Goal: Task Accomplishment & Management: Use online tool/utility

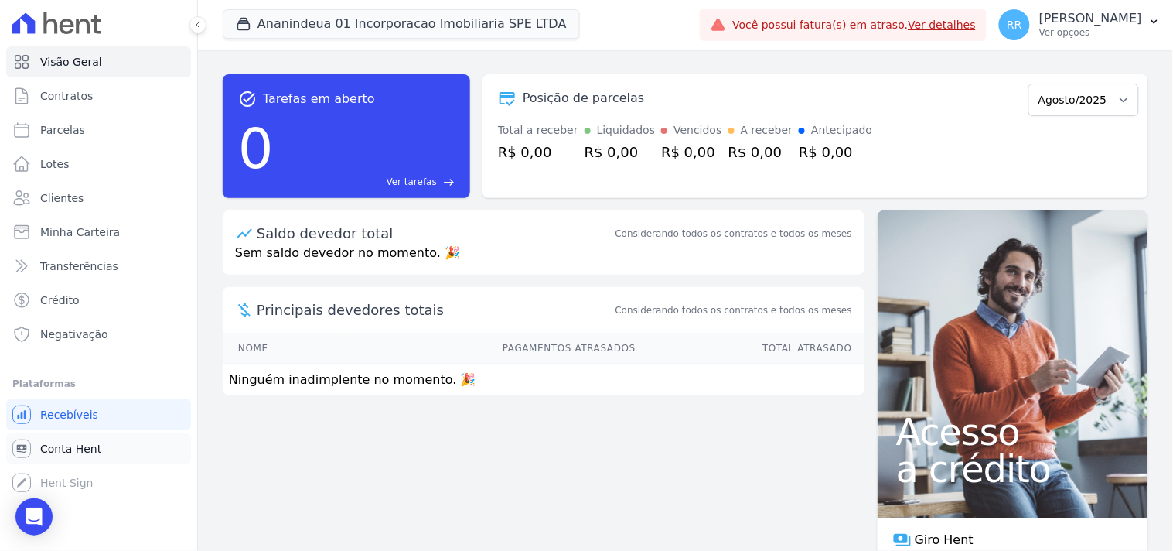
click at [88, 449] on span "Conta Hent" at bounding box center [70, 448] width 61 height 15
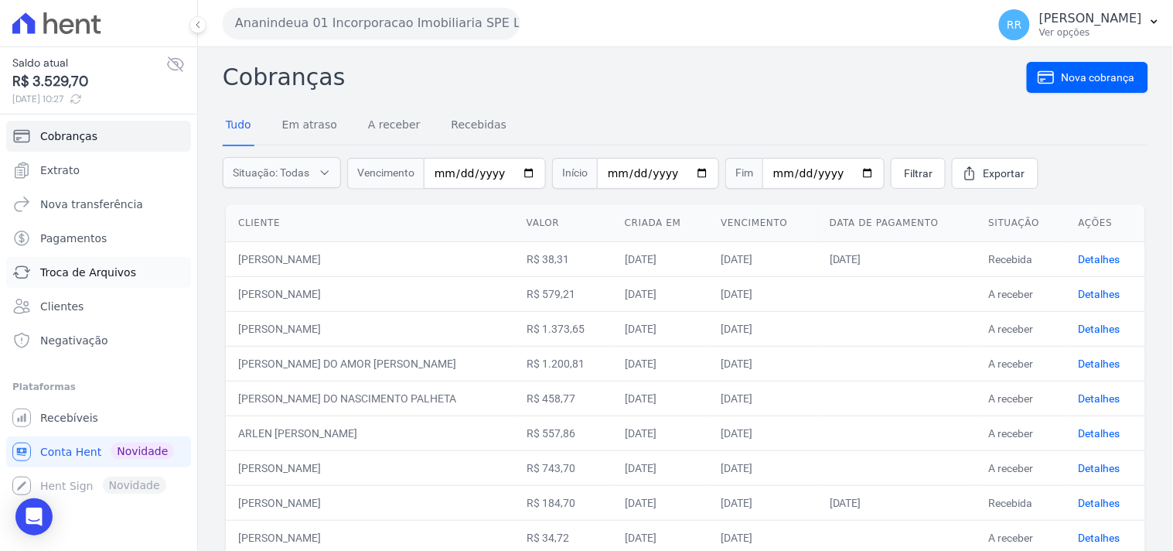
click at [56, 267] on span "Troca de Arquivos" at bounding box center [88, 272] width 96 height 15
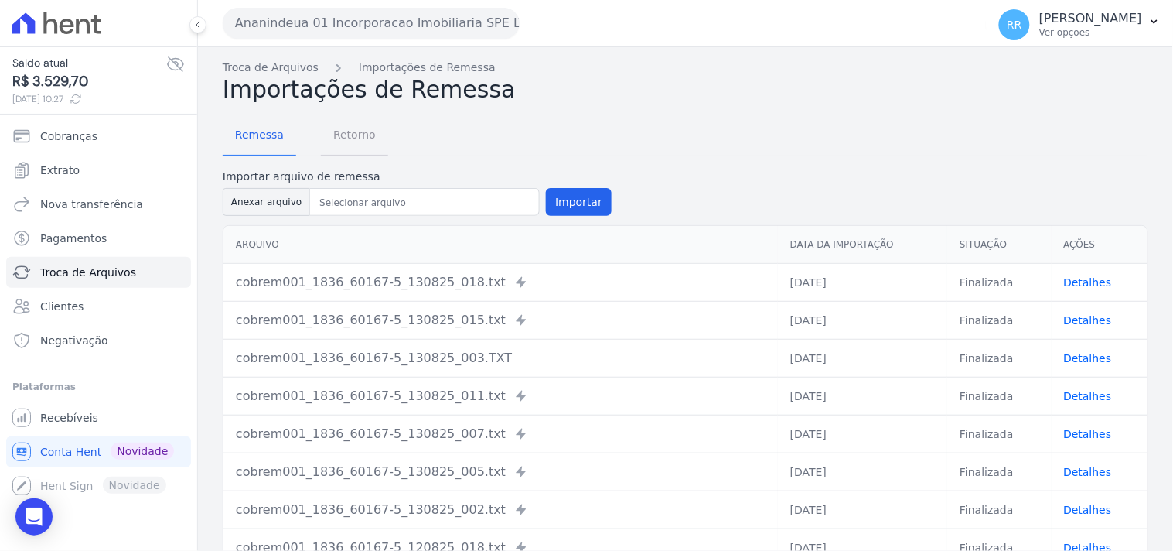
click at [349, 128] on span "Retorno" at bounding box center [354, 134] width 61 height 31
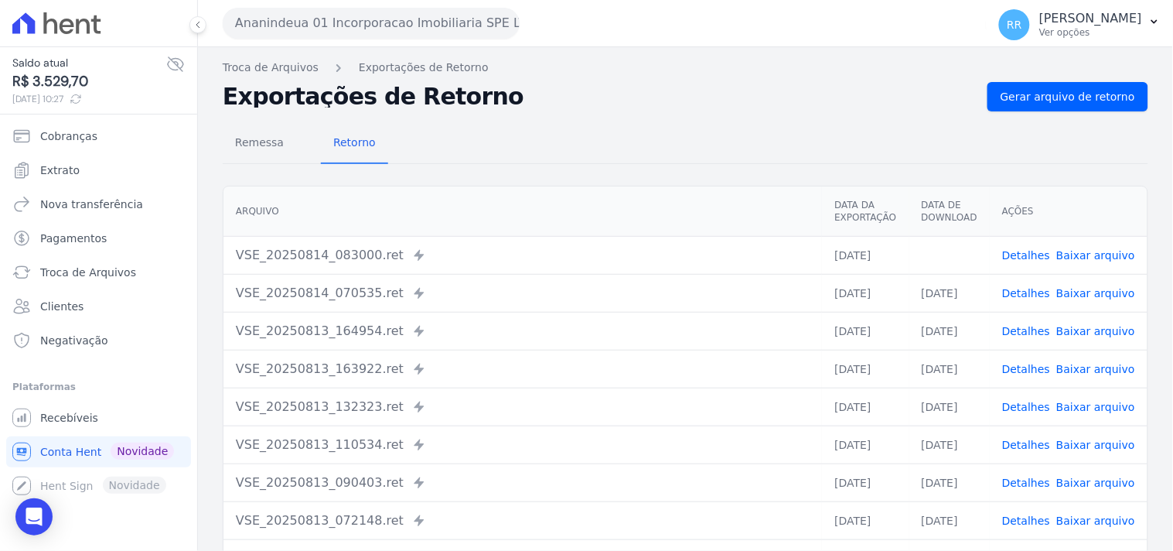
click at [428, 40] on div "Ananindeua 01 Incorporacao Imobiliaria SPE LTDA Via Sul Engenharia AGUAS DE [GE…" at bounding box center [602, 23] width 758 height 48
click at [428, 25] on button "Ananindeua 01 Incorporacao Imobiliaria SPE LTDA" at bounding box center [371, 23] width 297 height 31
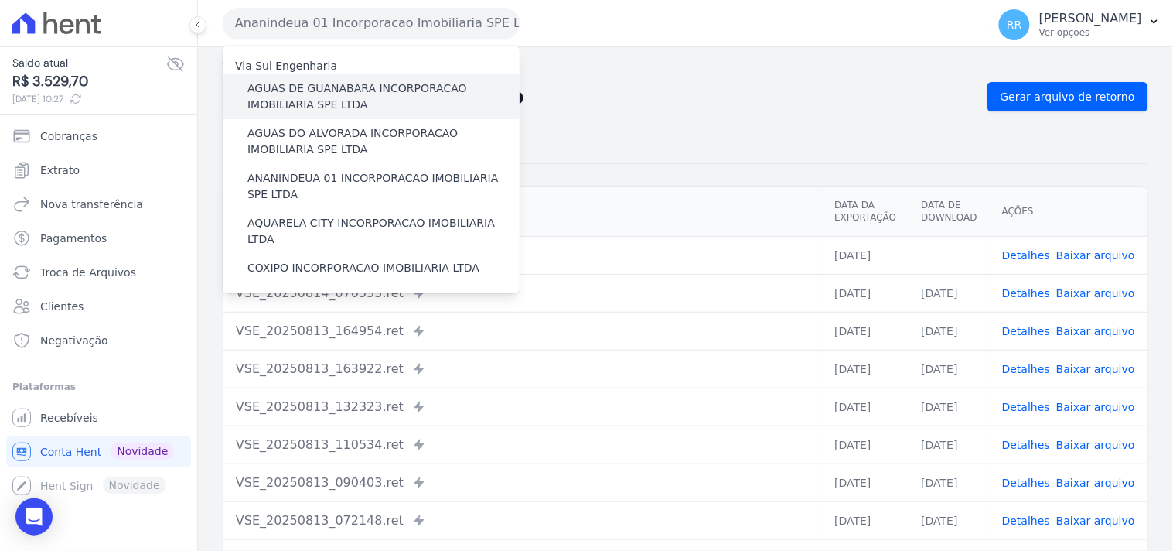
click at [343, 90] on label "AGUAS DE GUANABARA INCORPORACAO IMOBILIARIA SPE LTDA" at bounding box center [383, 96] width 272 height 32
click at [0, 0] on input "AGUAS DE GUANABARA INCORPORACAO IMOBILIARIA SPE LTDA" at bounding box center [0, 0] width 0 height 0
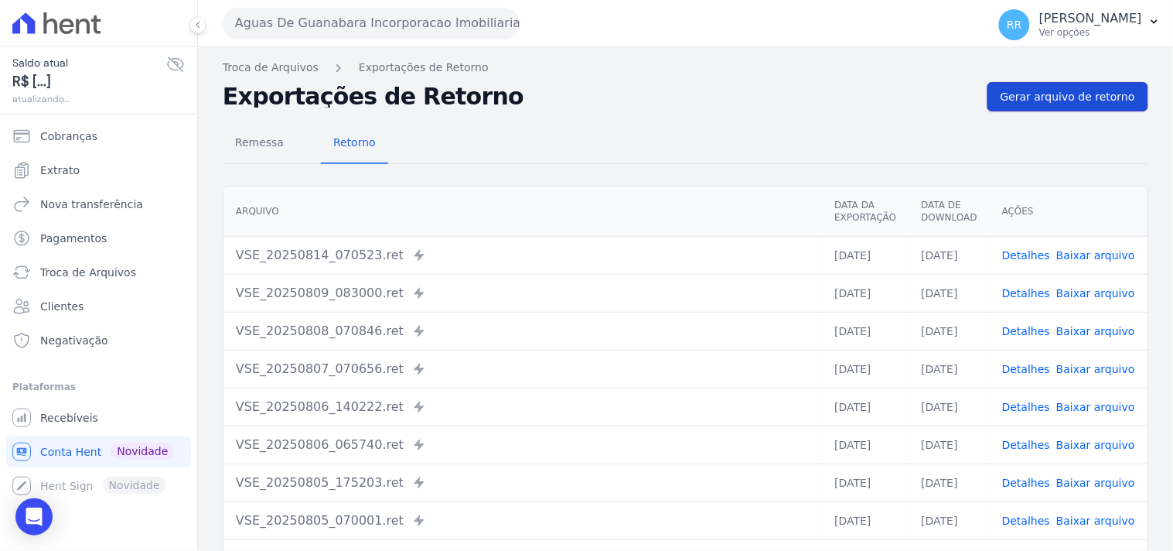
click at [1009, 89] on span "Gerar arquivo de retorno" at bounding box center [1068, 96] width 135 height 15
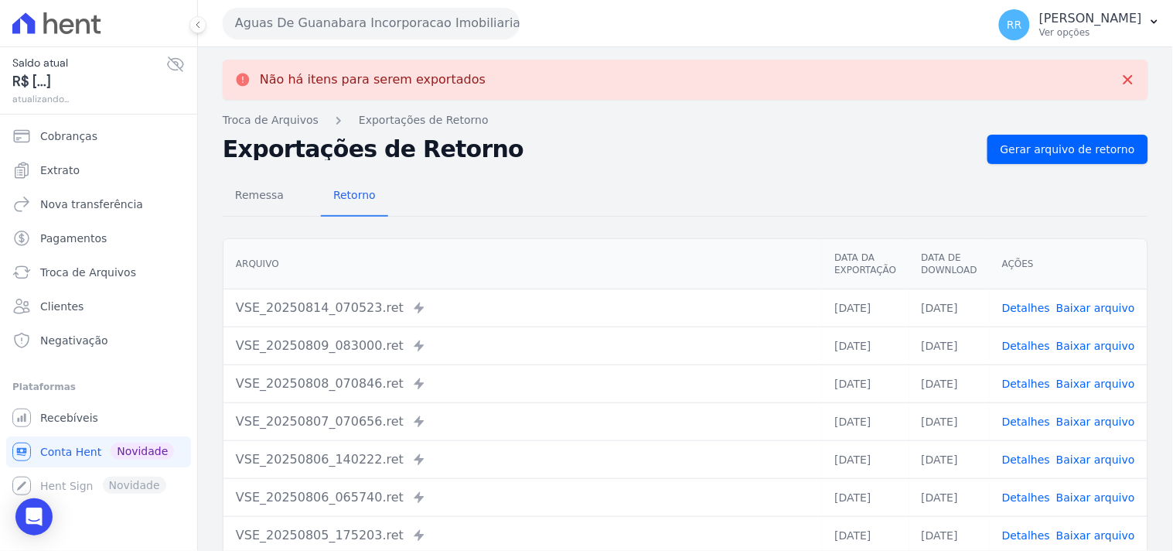
click at [410, 39] on div "Aguas De Guanabara Incorporacao Imobiliaria SPE LTDA Via Sul Engenharia AGUAS D…" at bounding box center [602, 23] width 758 height 48
click at [408, 35] on button "Aguas De Guanabara Incorporacao Imobiliaria SPE LTDA" at bounding box center [371, 23] width 297 height 31
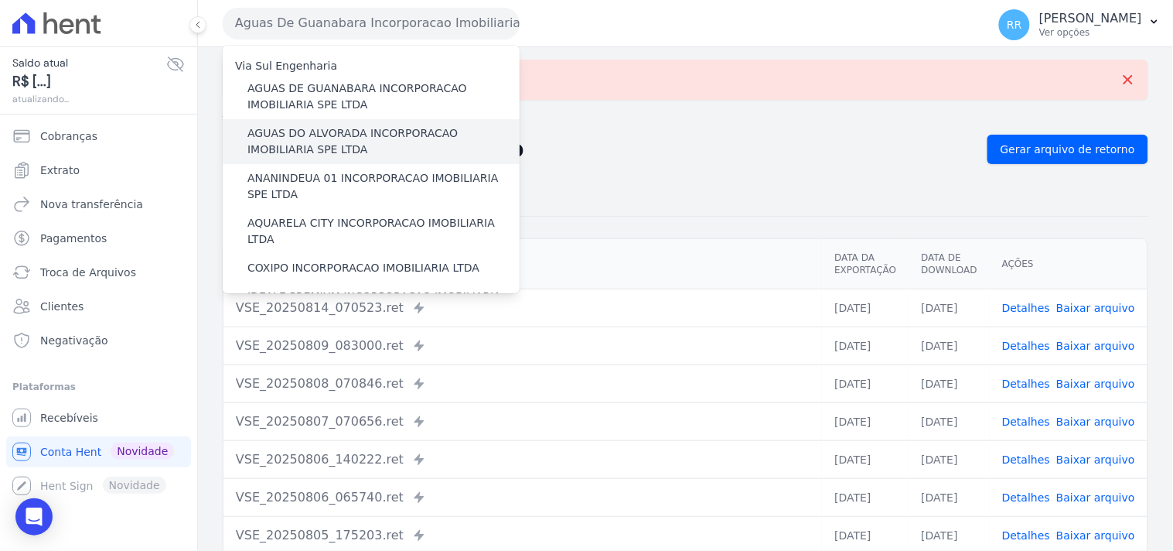
click at [331, 121] on div "AGUAS DO ALVORADA INCORPORACAO IMOBILIARIA SPE LTDA" at bounding box center [371, 141] width 297 height 45
click at [328, 130] on label "AGUAS DO ALVORADA INCORPORACAO IMOBILIARIA SPE LTDA" at bounding box center [383, 141] width 272 height 32
click at [0, 0] on input "AGUAS DO ALVORADA INCORPORACAO IMOBILIARIA SPE LTDA" at bounding box center [0, 0] width 0 height 0
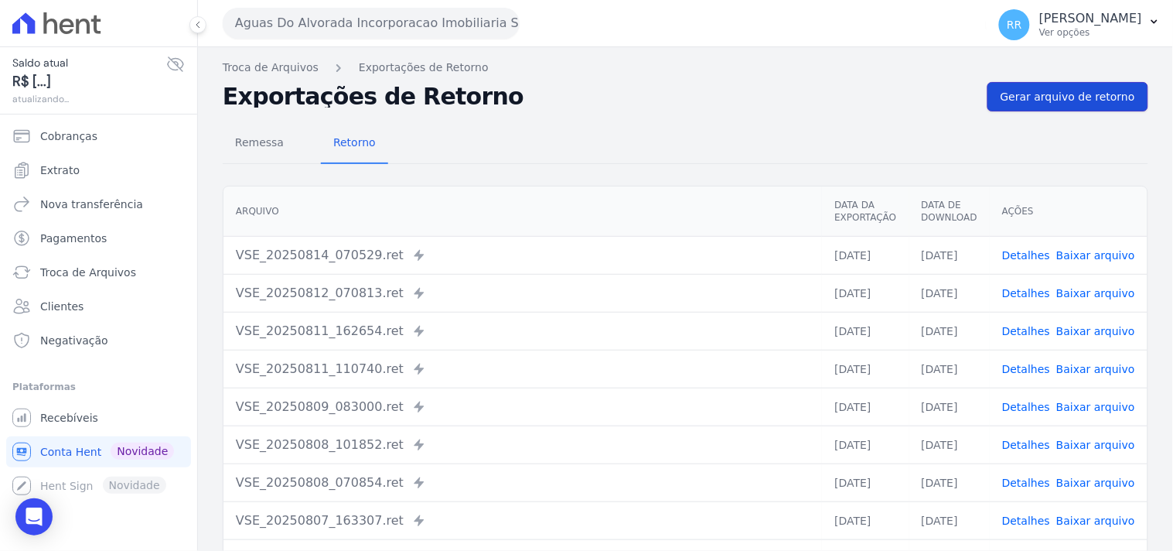
click at [1027, 96] on span "Gerar arquivo de retorno" at bounding box center [1068, 96] width 135 height 15
click at [1087, 99] on span "Gerar arquivo de retorno" at bounding box center [1068, 96] width 135 height 15
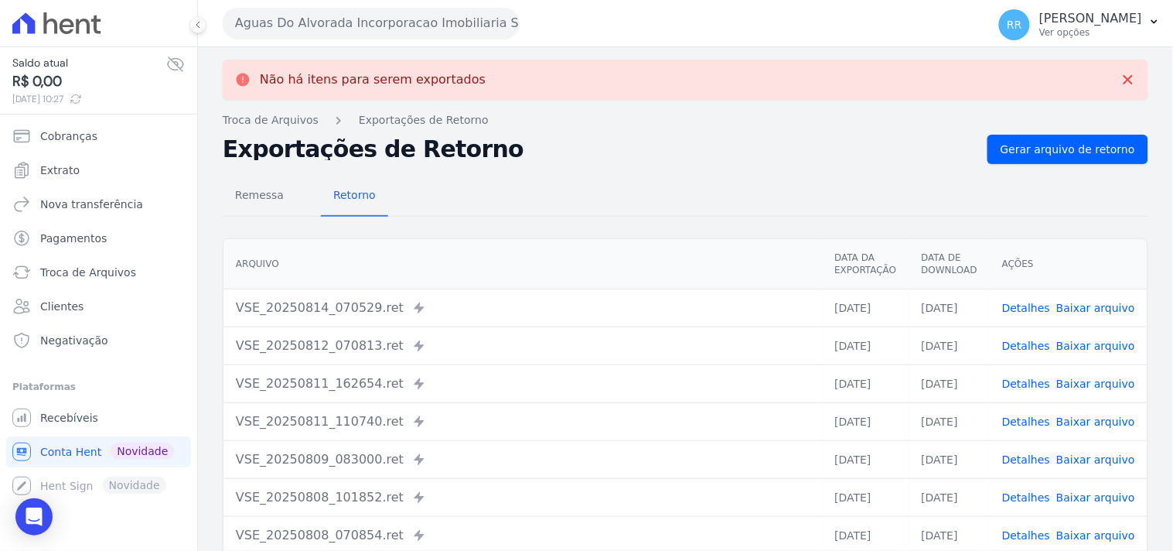
click at [330, 17] on button "Aguas Do Alvorada Incorporacao Imobiliaria SPE LTDA" at bounding box center [371, 23] width 297 height 31
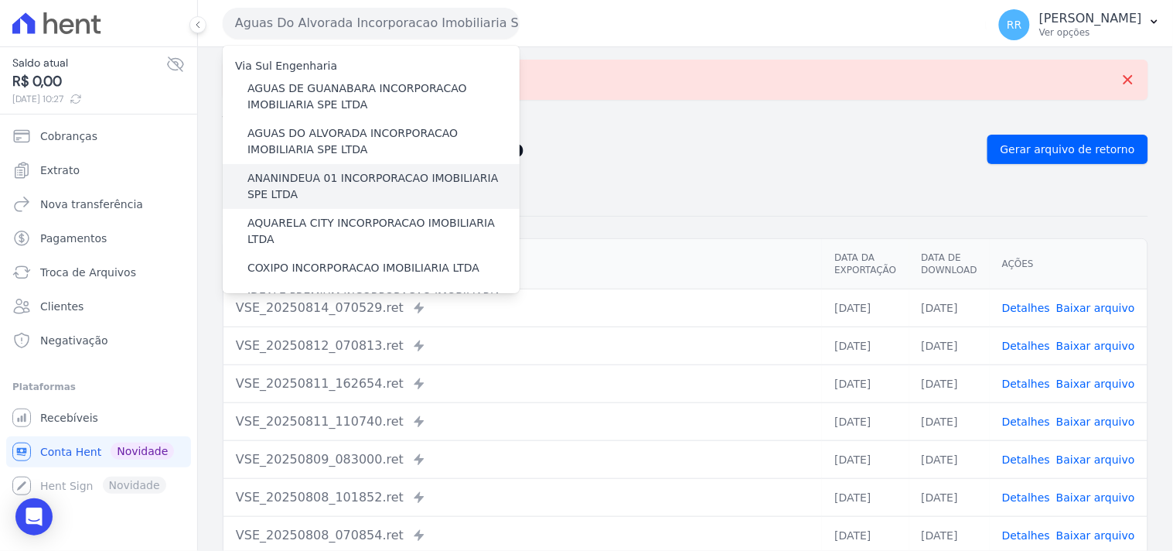
click at [298, 183] on label "ANANINDEUA 01 INCORPORACAO IMOBILIARIA SPE LTDA" at bounding box center [383, 186] width 272 height 32
click at [0, 0] on input "ANANINDEUA 01 INCORPORACAO IMOBILIARIA SPE LTDA" at bounding box center [0, 0] width 0 height 0
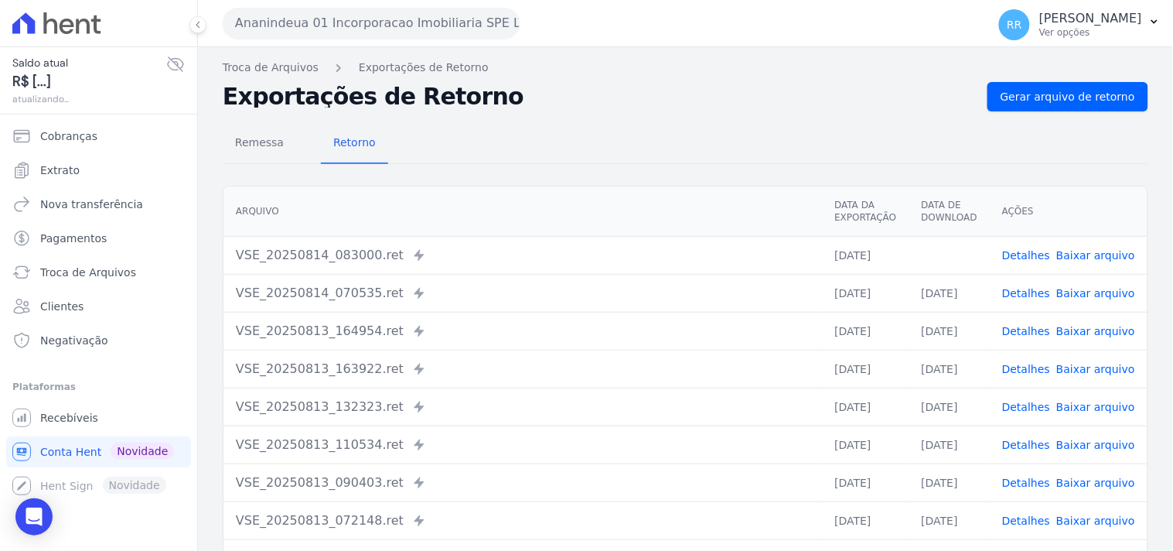
click at [1098, 258] on link "Baixar arquivo" at bounding box center [1096, 255] width 79 height 12
click at [1062, 104] on link "Gerar arquivo de retorno" at bounding box center [1068, 96] width 161 height 29
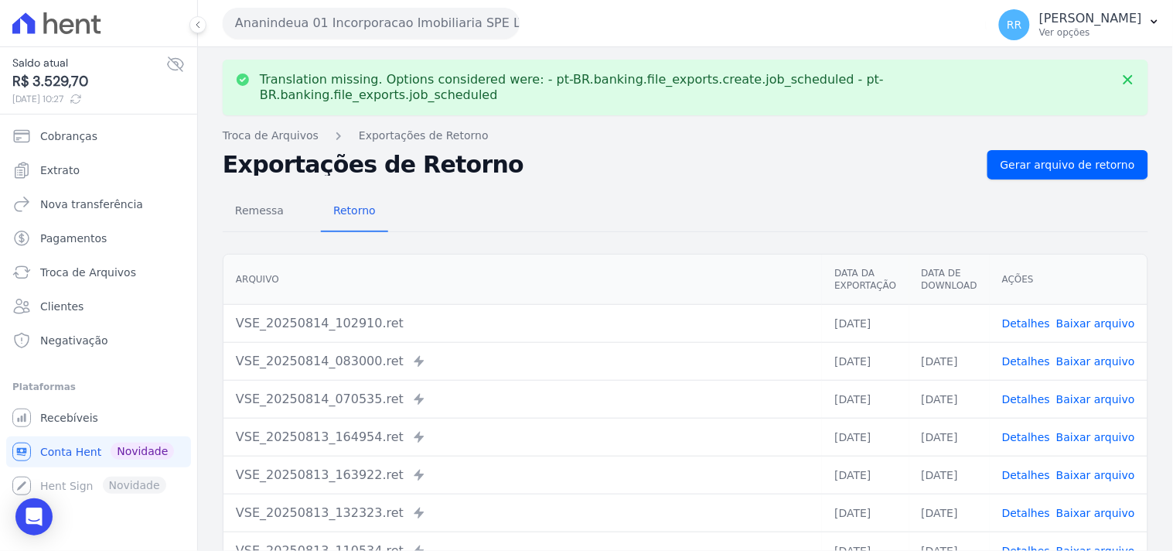
click at [1081, 317] on link "Baixar arquivo" at bounding box center [1096, 323] width 79 height 12
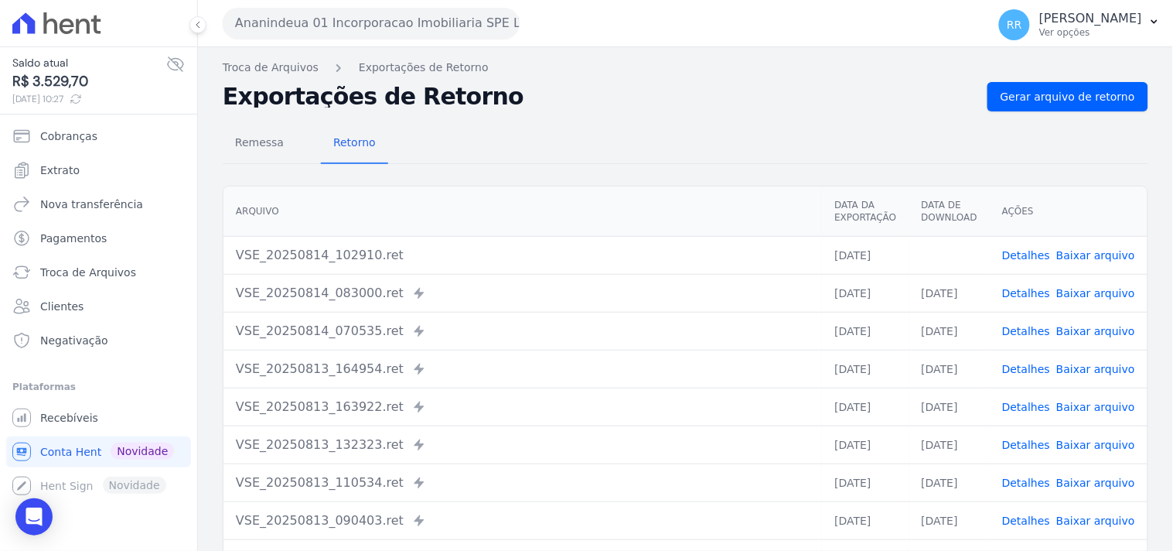
click at [591, 145] on div "Remessa Retorno" at bounding box center [686, 144] width 926 height 40
click at [327, 22] on button "Ananindeua 01 Incorporacao Imobiliaria SPE LTDA" at bounding box center [371, 23] width 297 height 31
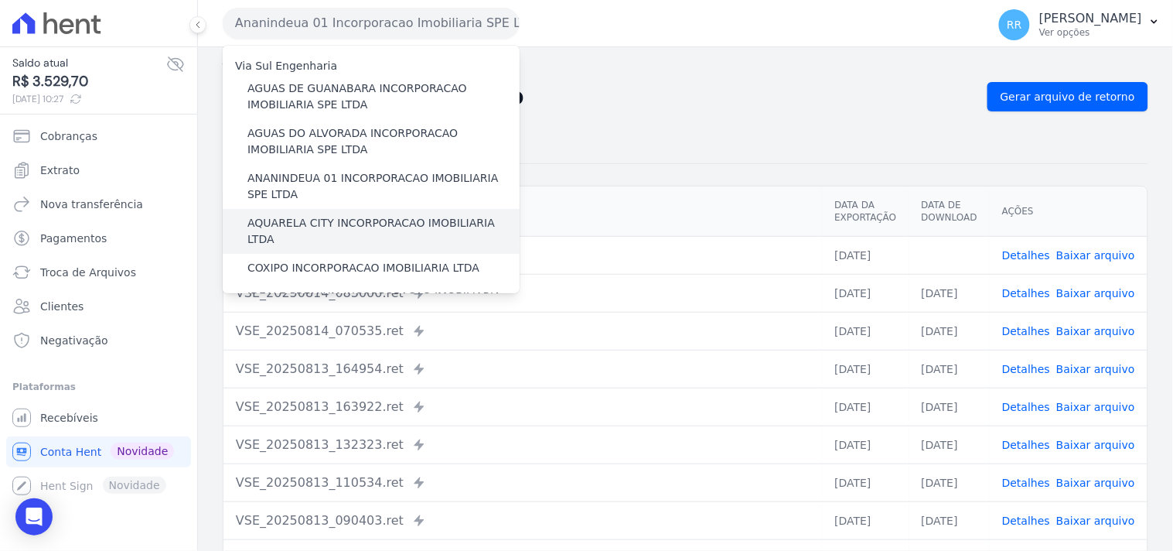
click at [297, 217] on label "AQUARELA CITY INCORPORACAO IMOBILIARIA LTDA" at bounding box center [383, 231] width 272 height 32
click at [0, 0] on input "AQUARELA CITY INCORPORACAO IMOBILIARIA LTDA" at bounding box center [0, 0] width 0 height 0
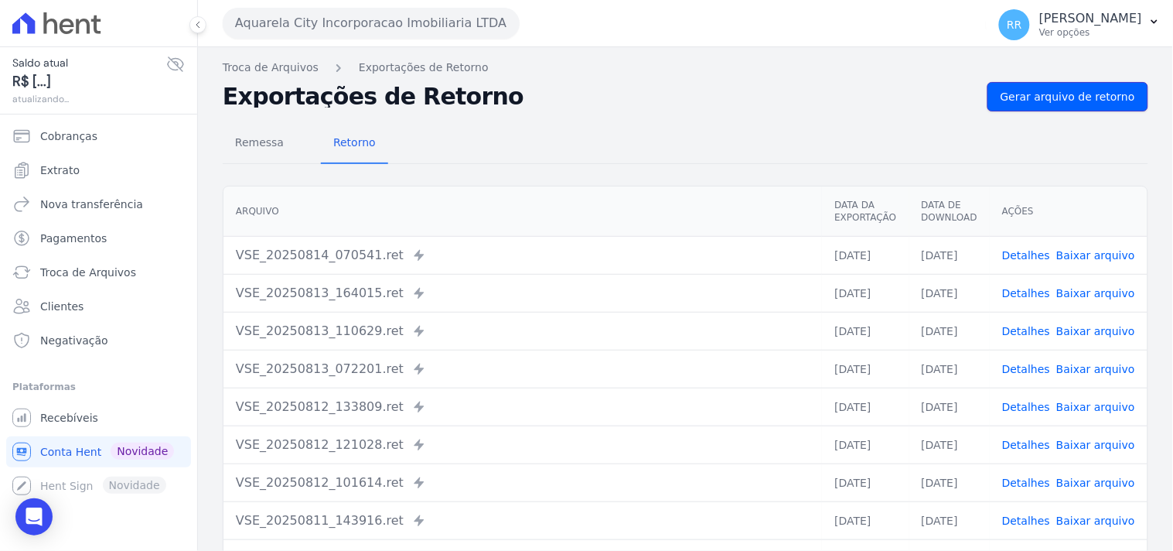
click at [1073, 97] on span "Gerar arquivo de retorno" at bounding box center [1068, 96] width 135 height 15
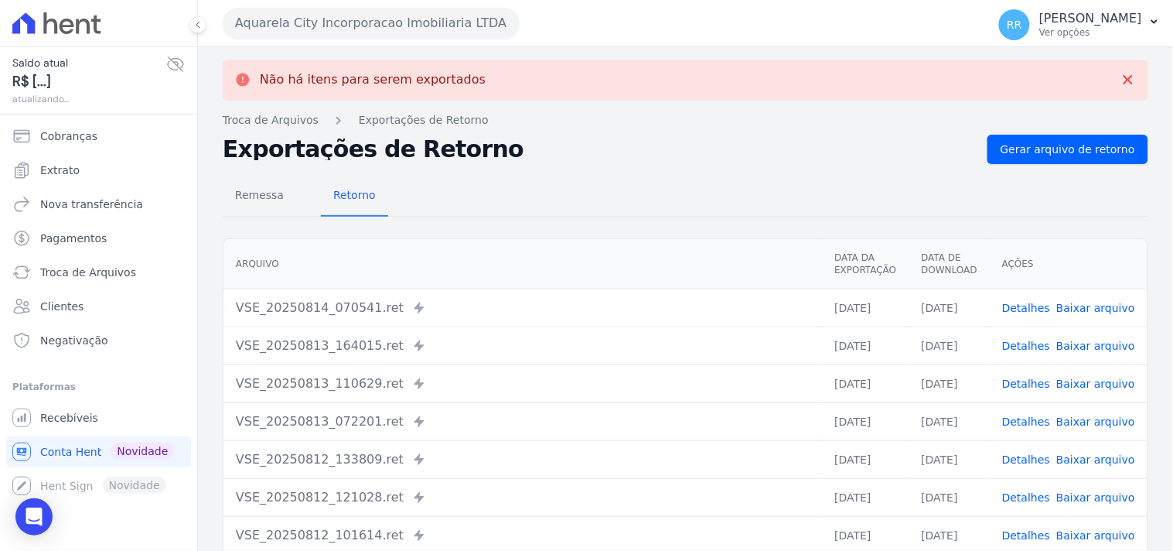
click at [391, 22] on button "Aquarela City Incorporacao Imobiliaria LTDA" at bounding box center [371, 23] width 297 height 31
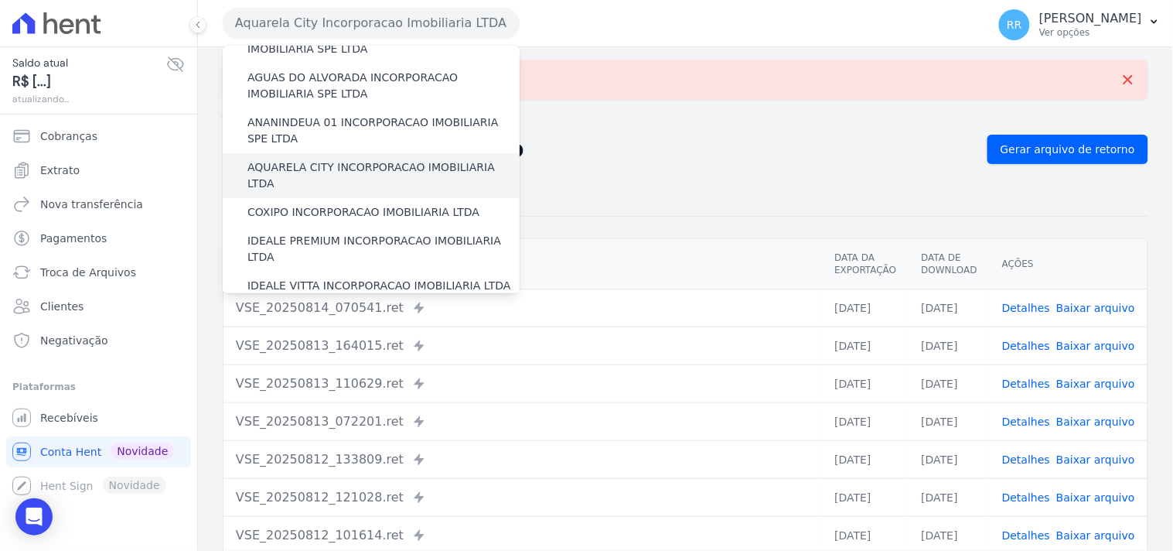
scroll to position [57, 0]
click at [278, 174] on div "AQUARELA CITY INCORPORACAO IMOBILIARIA LTDA" at bounding box center [371, 174] width 297 height 45
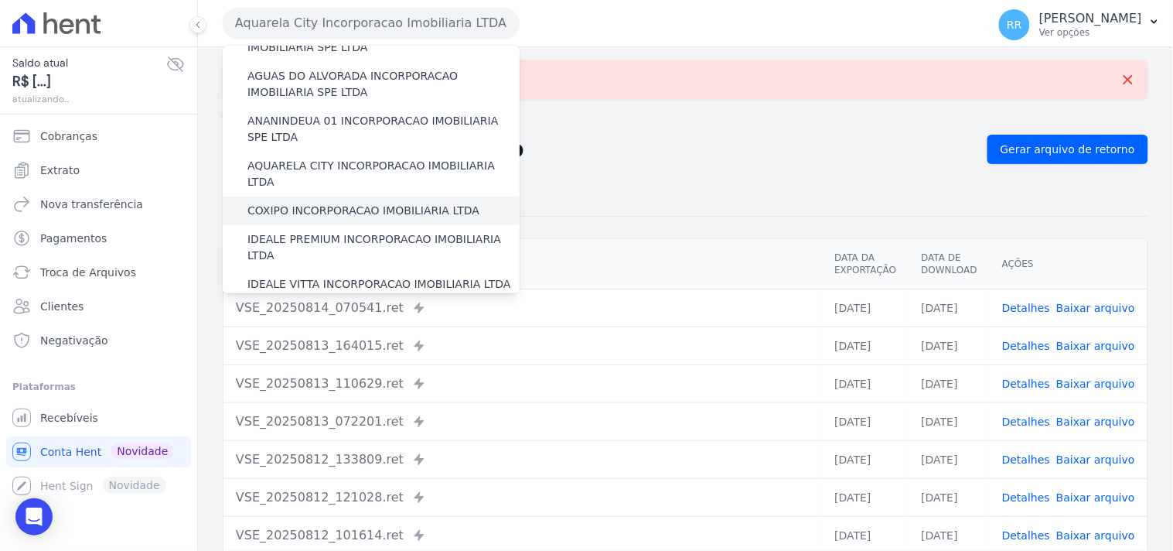
click at [271, 204] on div "COXIPO INCORPORACAO IMOBILIARIA LTDA" at bounding box center [371, 210] width 297 height 29
click at [272, 203] on label "COXIPO INCORPORACAO IMOBILIARIA LTDA" at bounding box center [363, 211] width 232 height 16
click at [0, 0] on input "COXIPO INCORPORACAO IMOBILIARIA LTDA" at bounding box center [0, 0] width 0 height 0
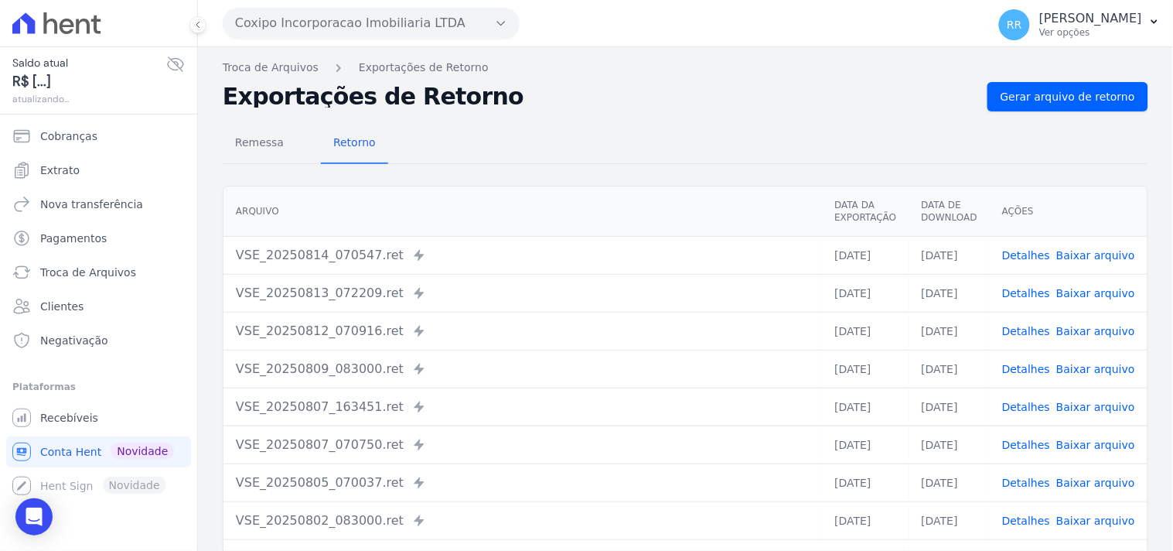
click at [1014, 114] on div "Remessa Retorno [GEOGRAPHIC_DATA] Data da Exportação Data de Download Ações VSE…" at bounding box center [686, 390] width 926 height 559
click at [1017, 104] on span "Gerar arquivo de retorno" at bounding box center [1068, 96] width 135 height 15
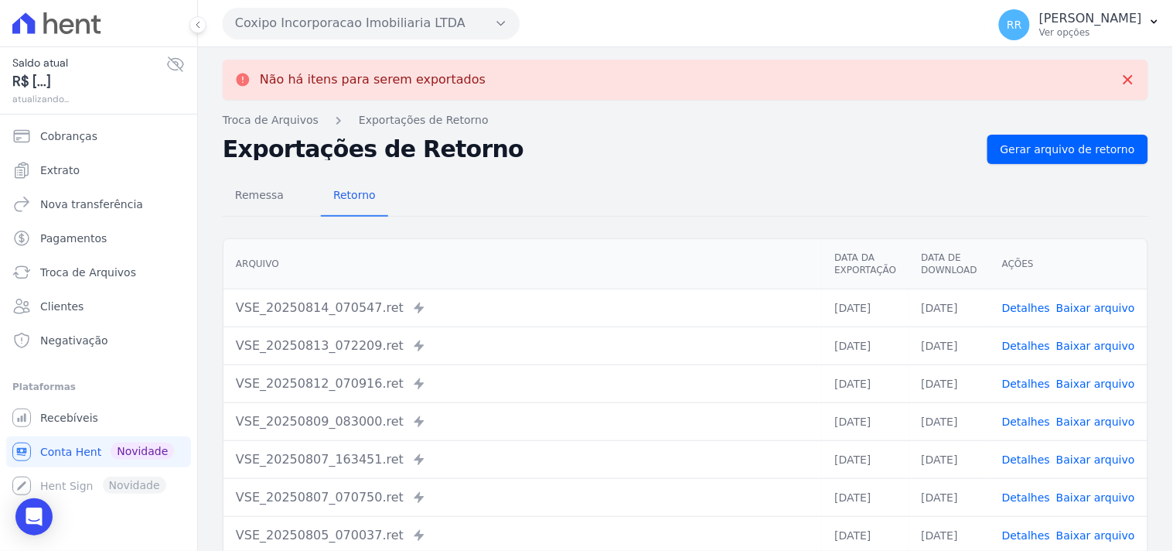
click at [360, 22] on button "Coxipo Incorporacao Imobiliaria LTDA" at bounding box center [371, 23] width 297 height 31
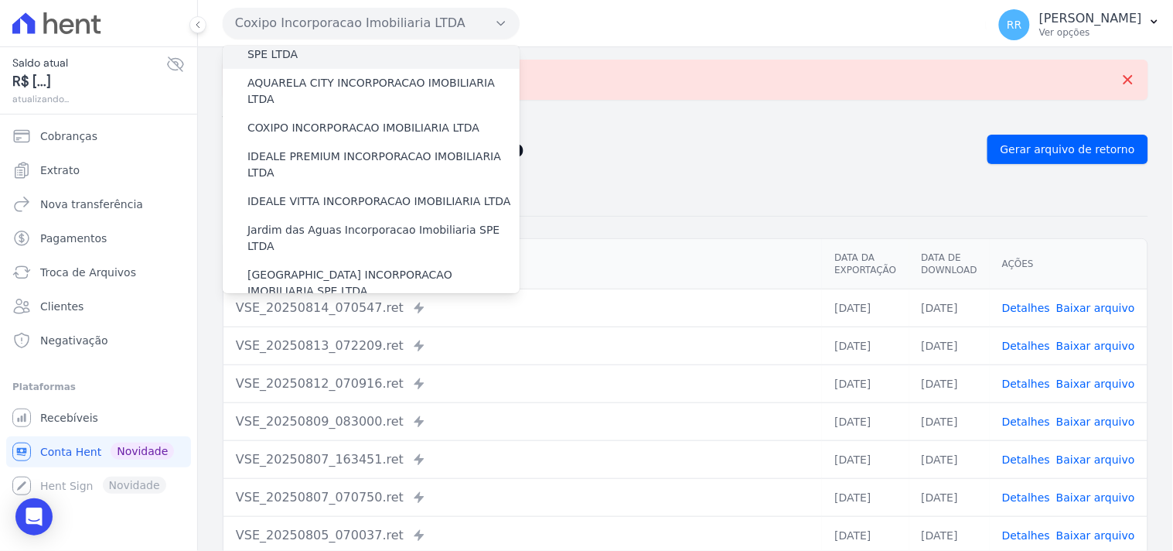
scroll to position [143, 0]
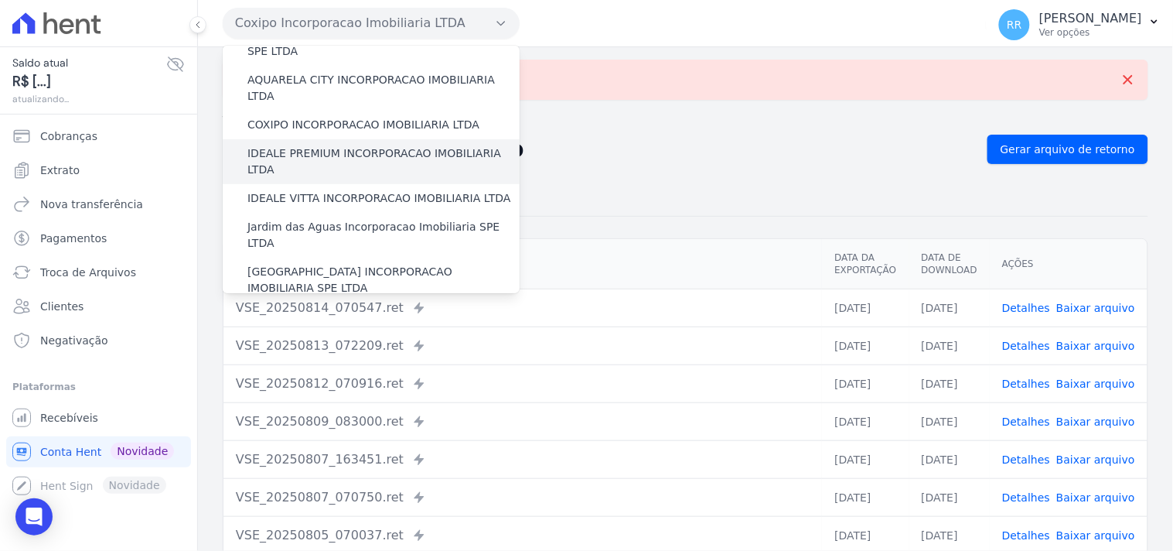
click at [323, 145] on label "IDEALE PREMIUM INCORPORACAO IMOBILIARIA LTDA" at bounding box center [383, 161] width 272 height 32
click at [0, 0] on input "IDEALE PREMIUM INCORPORACAO IMOBILIARIA LTDA" at bounding box center [0, 0] width 0 height 0
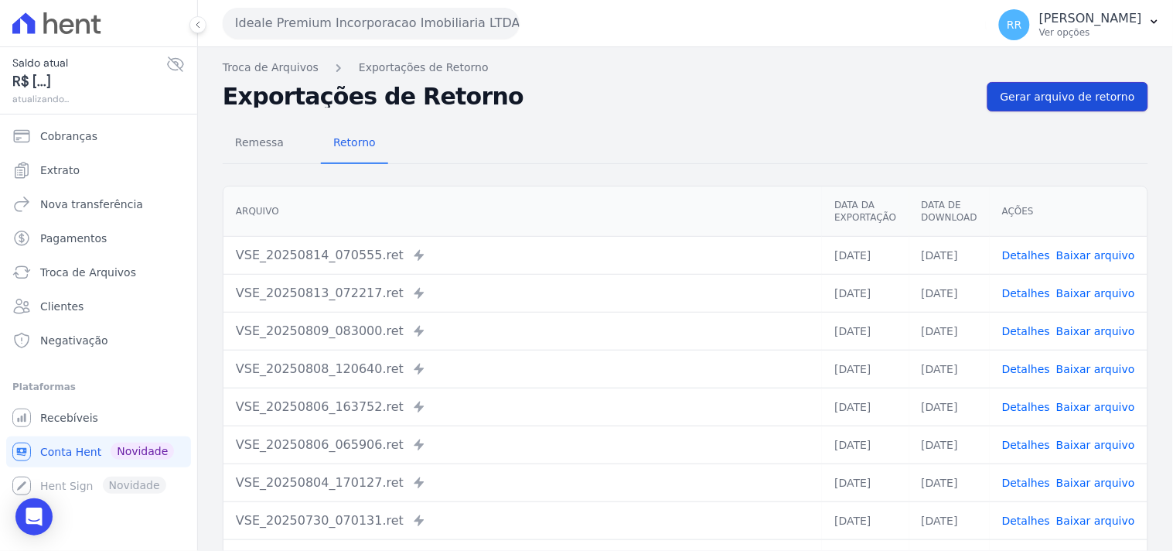
click at [1064, 101] on span "Gerar arquivo de retorno" at bounding box center [1068, 96] width 135 height 15
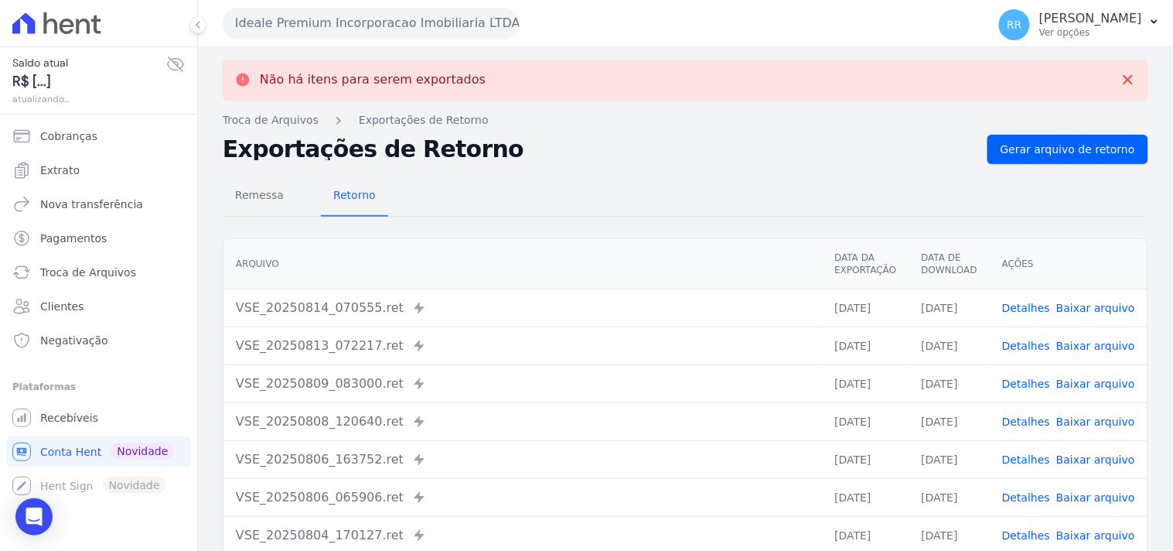
click at [360, 25] on button "Ideale Premium Incorporacao Imobiliaria LTDA" at bounding box center [371, 23] width 297 height 31
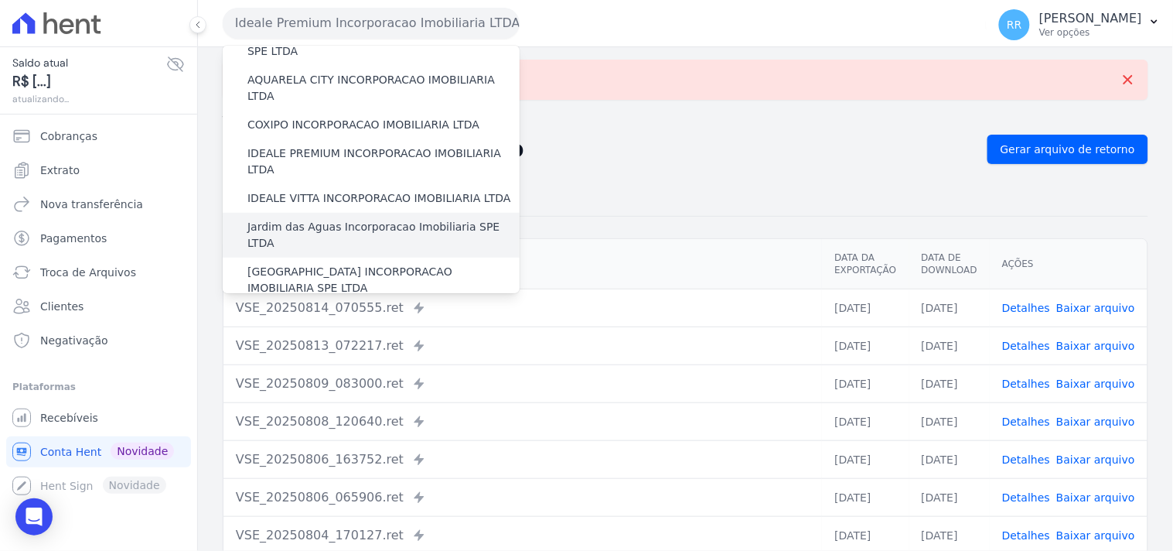
click at [302, 219] on label "Jardim das Aguas Incorporacao Imobiliaria SPE LTDA" at bounding box center [383, 235] width 272 height 32
click at [0, 0] on input "Jardim das Aguas Incorporacao Imobiliaria SPE LTDA" at bounding box center [0, 0] width 0 height 0
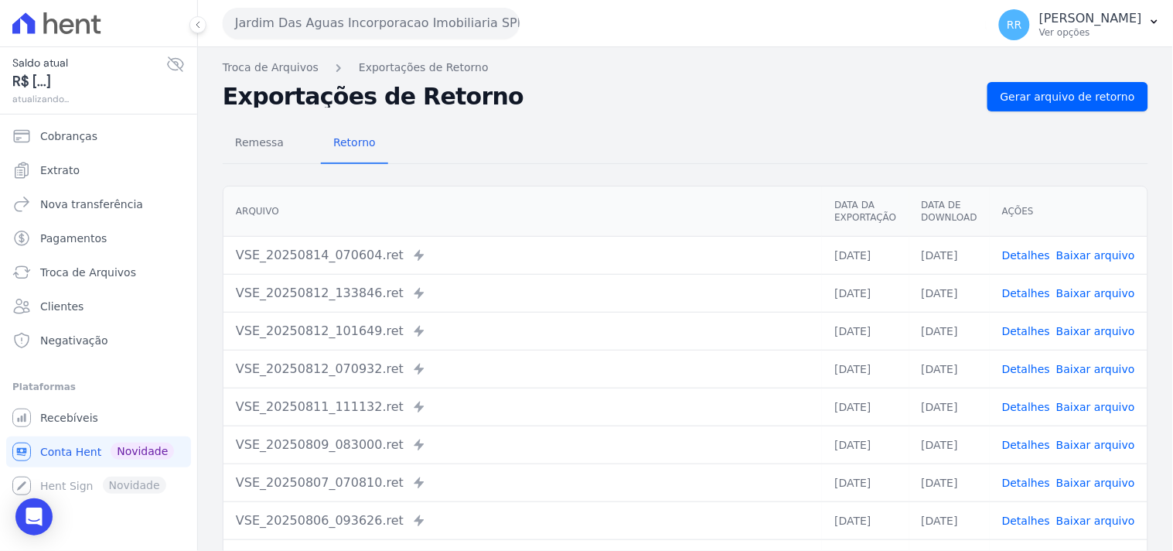
click at [1003, 117] on div "Remessa Retorno [GEOGRAPHIC_DATA] Data da Exportação Data de Download Ações VSE…" at bounding box center [686, 390] width 926 height 559
click at [1003, 110] on link "Gerar arquivo de retorno" at bounding box center [1068, 96] width 161 height 29
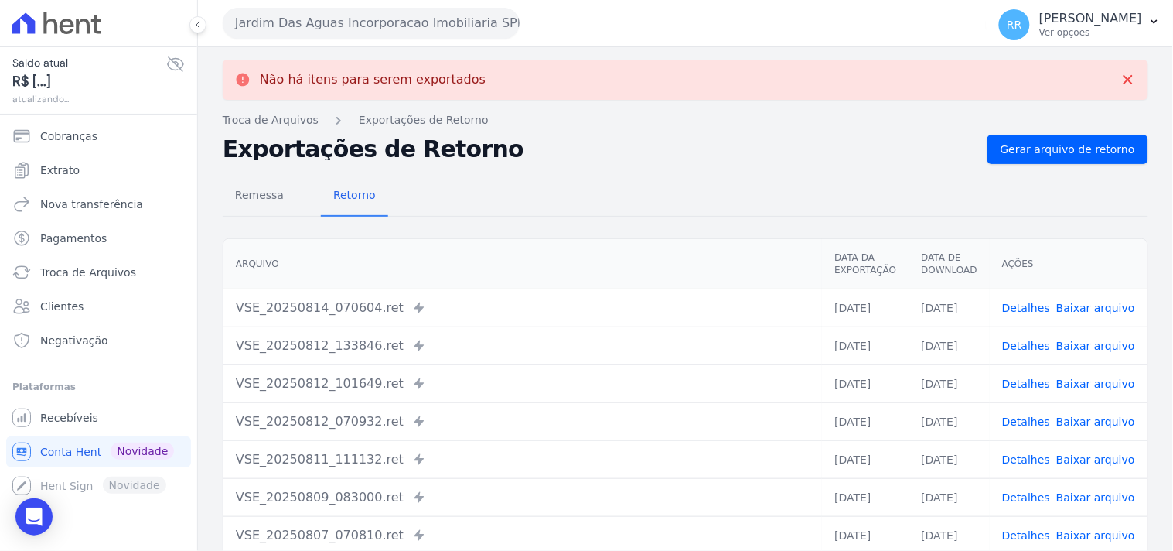
click at [418, 22] on button "Jardim Das Aguas Incorporacao Imobiliaria SPE LTDA" at bounding box center [371, 23] width 297 height 31
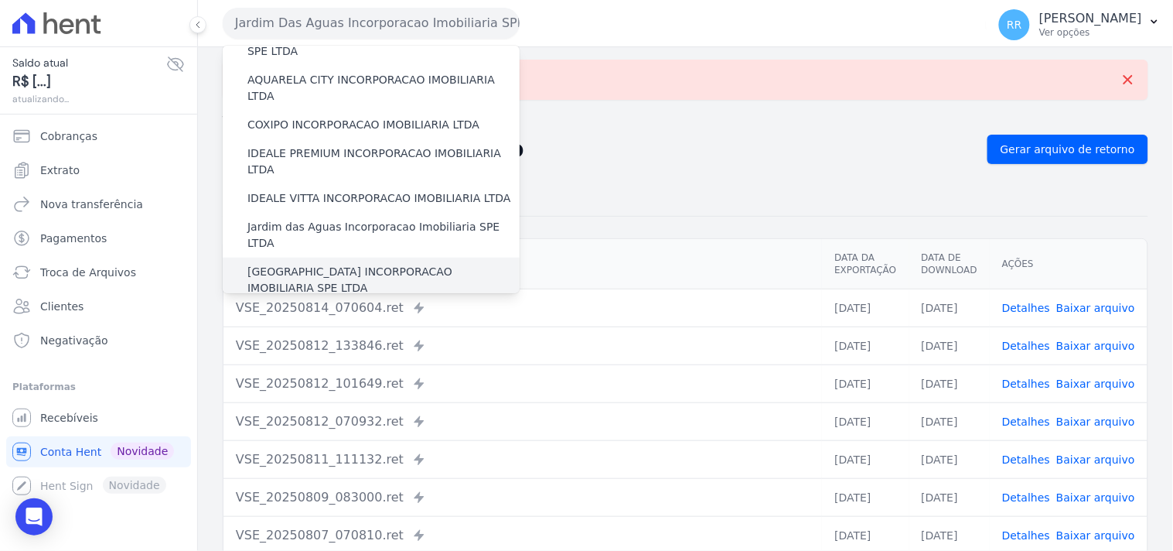
click at [299, 264] on label "[GEOGRAPHIC_DATA] INCORPORACAO IMOBILIARIA SPE LTDA" at bounding box center [383, 280] width 272 height 32
click at [0, 0] on input "[GEOGRAPHIC_DATA] INCORPORACAO IMOBILIARIA SPE LTDA" at bounding box center [0, 0] width 0 height 0
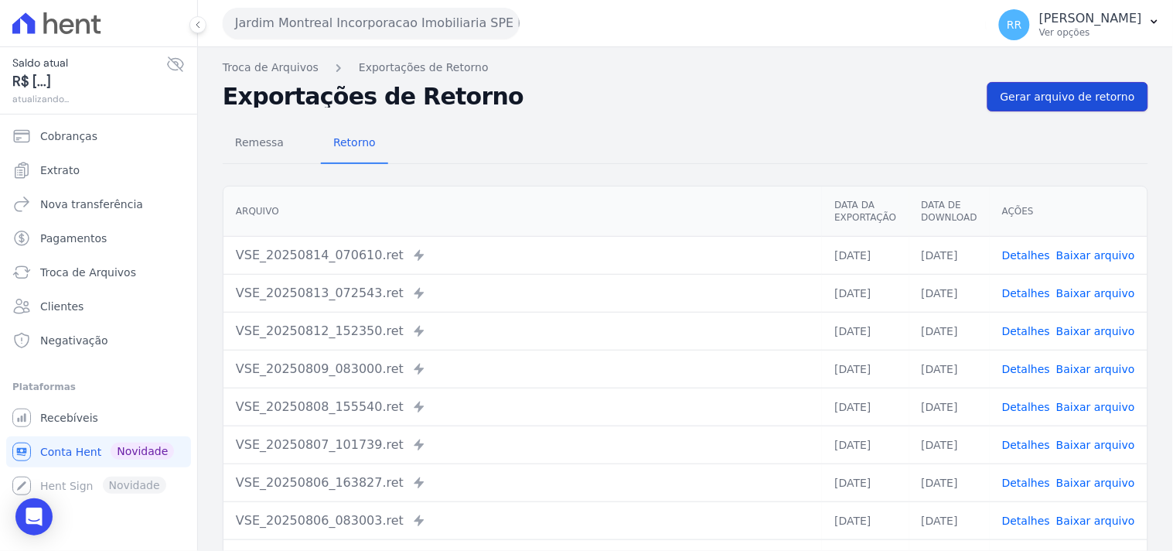
click at [1052, 108] on link "Gerar arquivo de retorno" at bounding box center [1068, 96] width 161 height 29
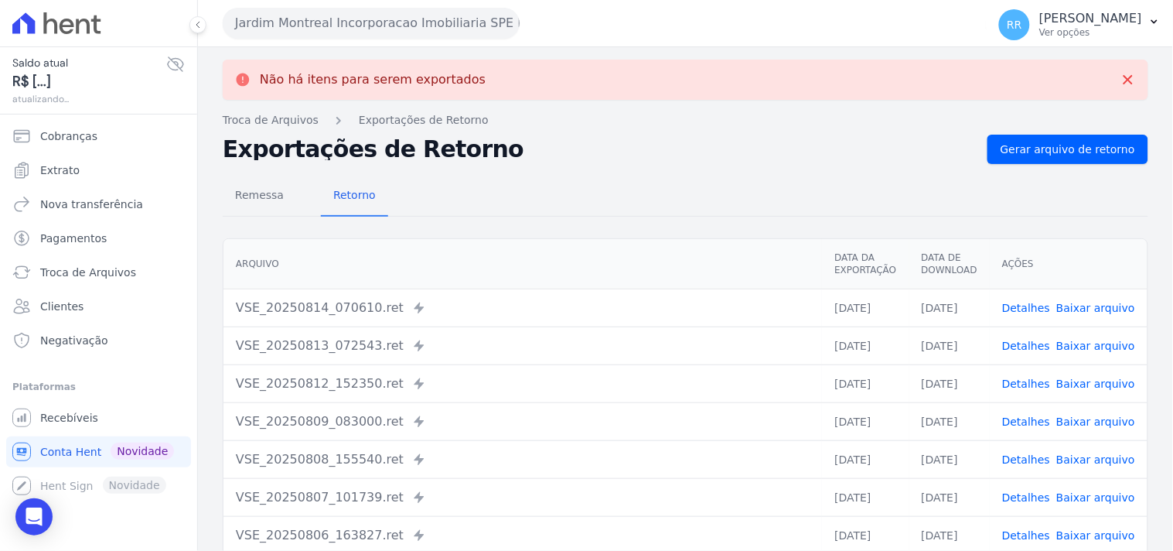
click at [330, 20] on button "Jardim Montreal Incorporacao Imobiliaria SPE LTDA" at bounding box center [371, 23] width 297 height 31
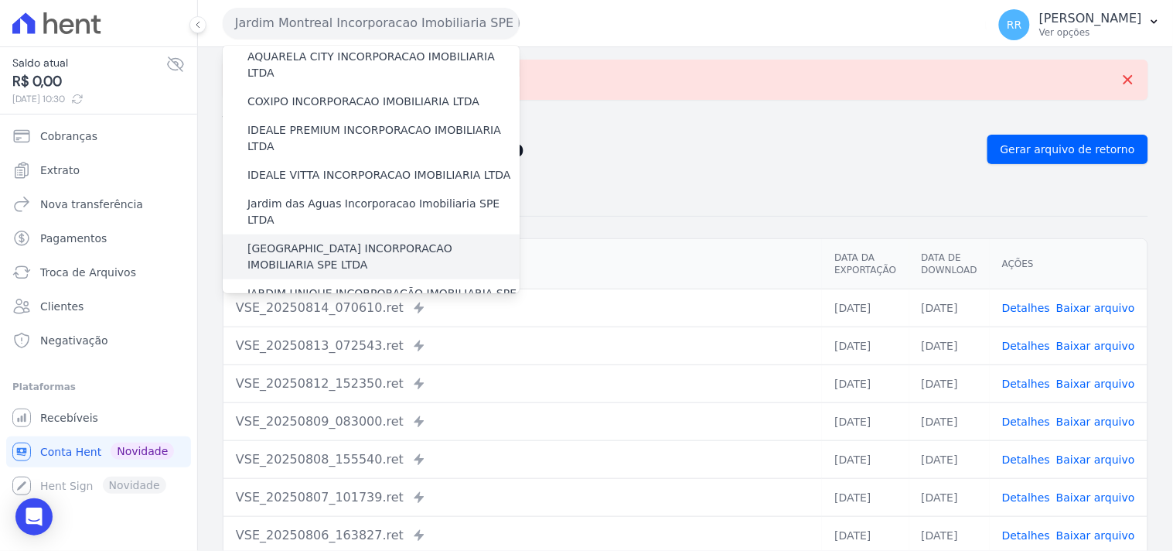
scroll to position [172, 0]
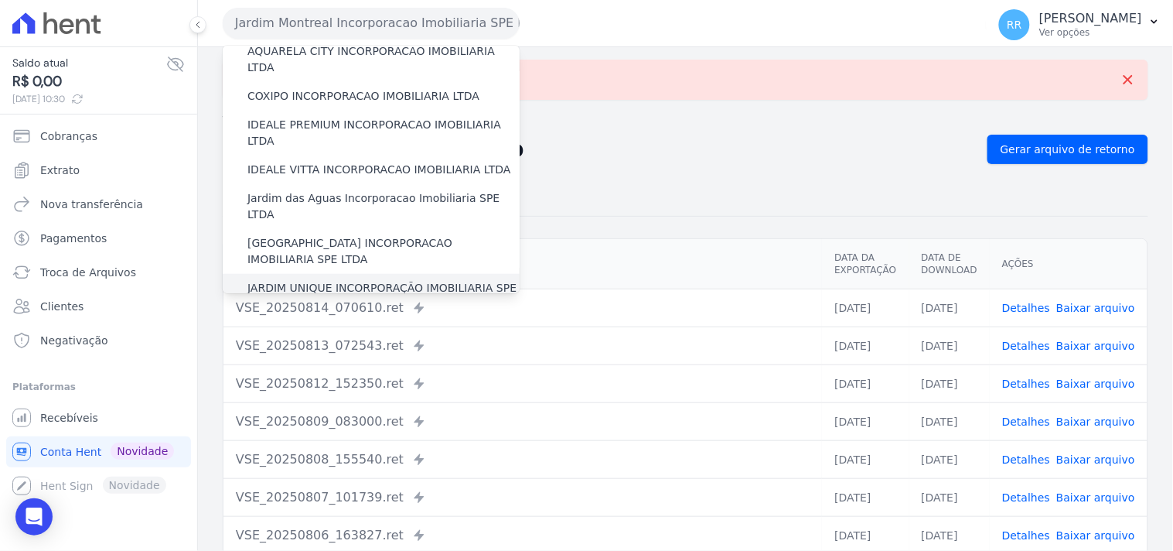
click at [317, 280] on label "JARDIM UNIQUE INCORPORAÇÃO IMOBILIARIA SPE LTDA" at bounding box center [383, 296] width 272 height 32
click at [0, 0] on input "JARDIM UNIQUE INCORPORAÇÃO IMOBILIARIA SPE LTDA" at bounding box center [0, 0] width 0 height 0
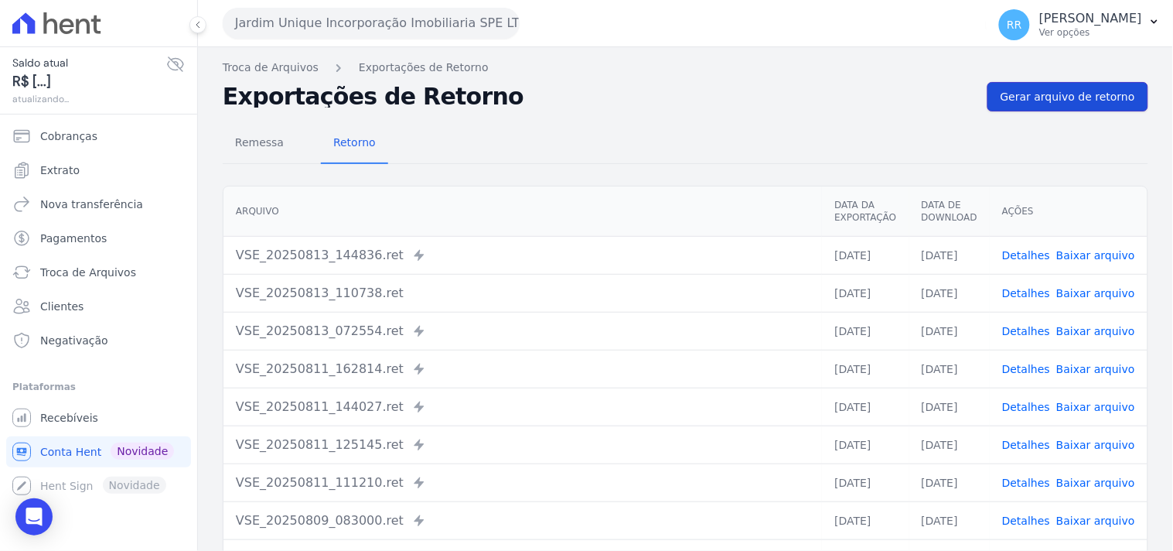
click at [1098, 97] on span "Gerar arquivo de retorno" at bounding box center [1068, 96] width 135 height 15
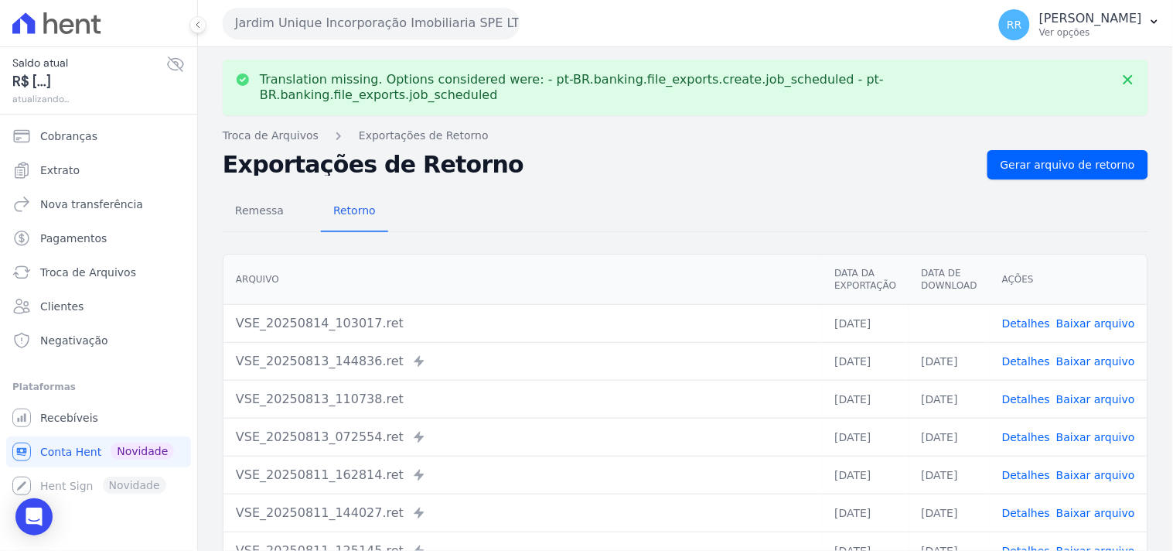
click at [1072, 317] on link "Baixar arquivo" at bounding box center [1096, 323] width 79 height 12
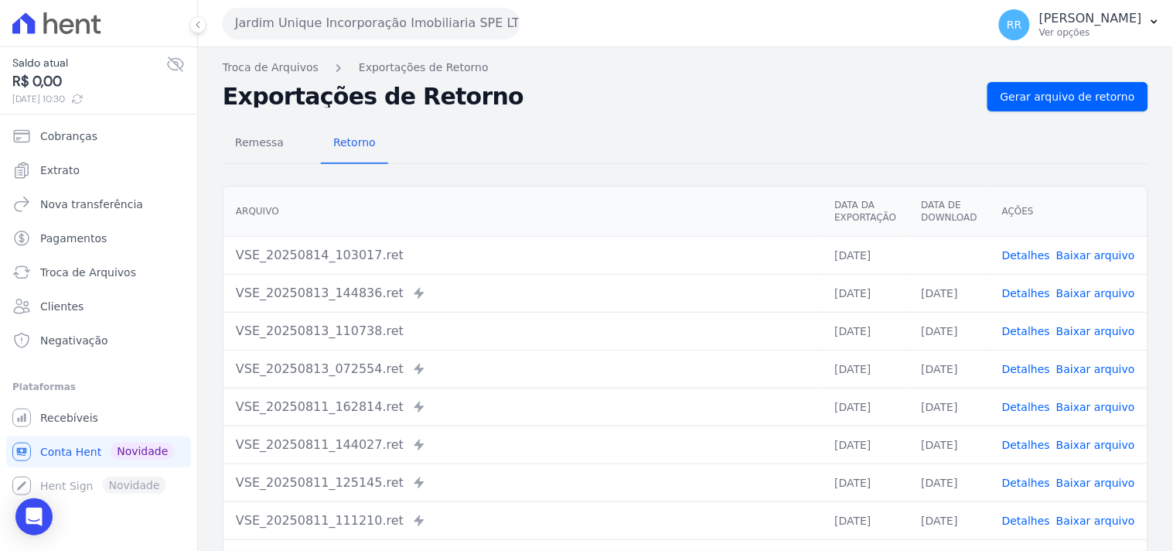
click at [869, 133] on div "Remessa Retorno" at bounding box center [686, 144] width 926 height 40
click at [459, 25] on button "Jardim Unique Incorporação Imobiliaria SPE LTDA" at bounding box center [371, 23] width 297 height 31
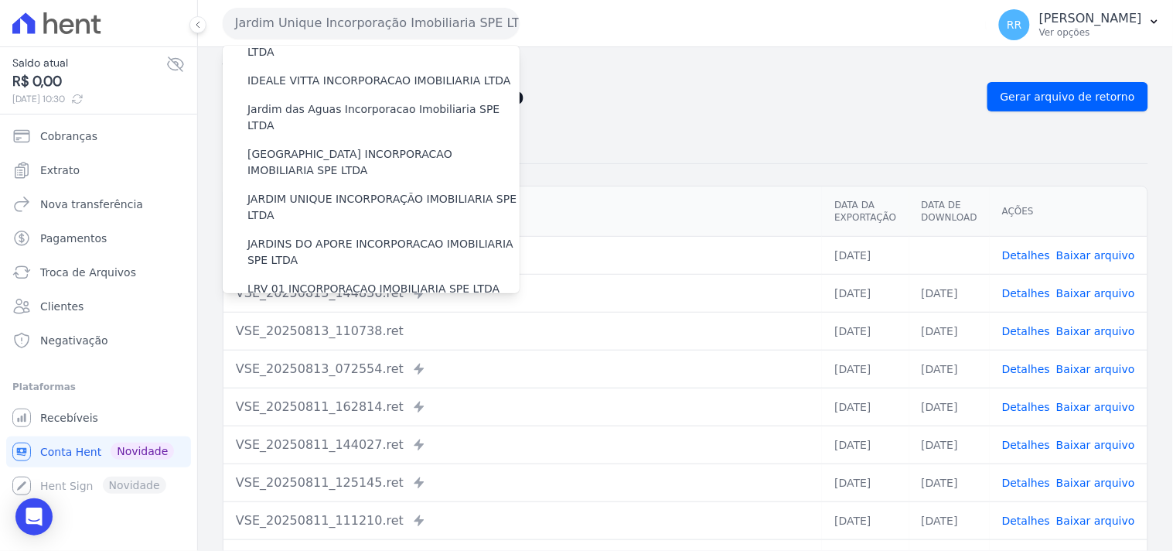
scroll to position [315, 0]
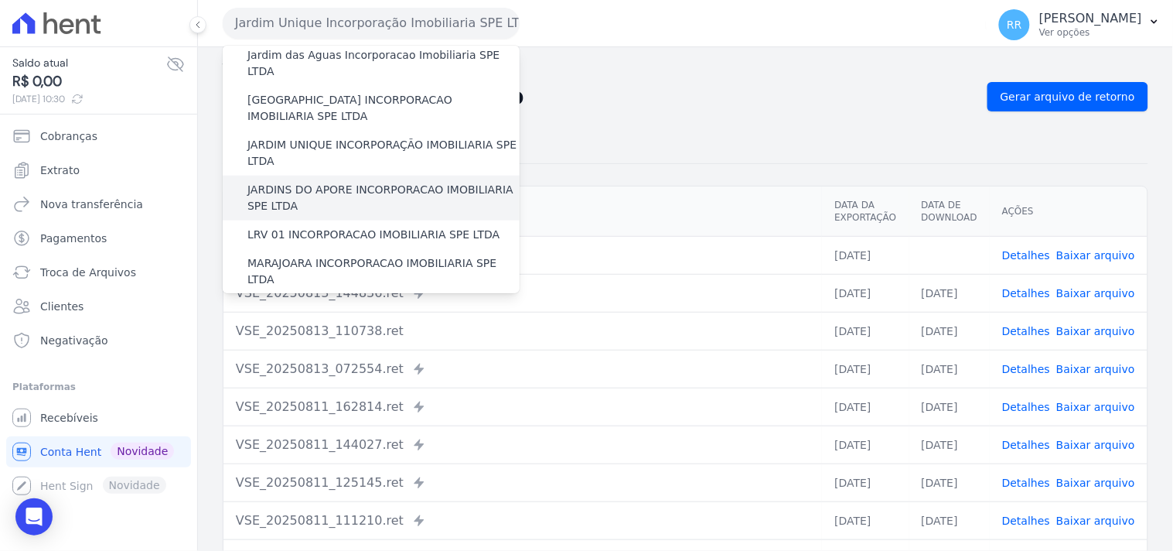
click at [317, 182] on label "JARDINS DO APORE INCORPORACAO IMOBILIARIA SPE LTDA" at bounding box center [383, 198] width 272 height 32
click at [0, 0] on input "JARDINS DO APORE INCORPORACAO IMOBILIARIA SPE LTDA" at bounding box center [0, 0] width 0 height 0
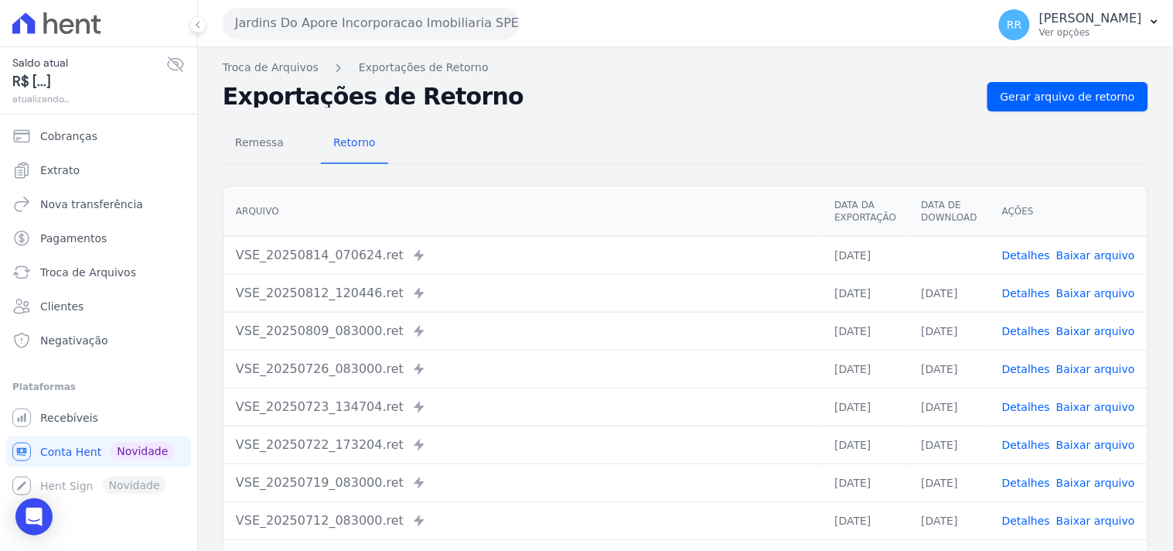
click at [1013, 77] on div "Troca de Arquivos Exportações de Retorno Exportações de Retorno Gerar arquivo d…" at bounding box center [685, 365] width 975 height 636
click at [1017, 102] on span "Gerar arquivo de retorno" at bounding box center [1068, 96] width 135 height 15
click at [1098, 250] on link "Baixar arquivo" at bounding box center [1096, 255] width 79 height 12
click at [1034, 94] on span "Gerar arquivo de retorno" at bounding box center [1068, 96] width 135 height 15
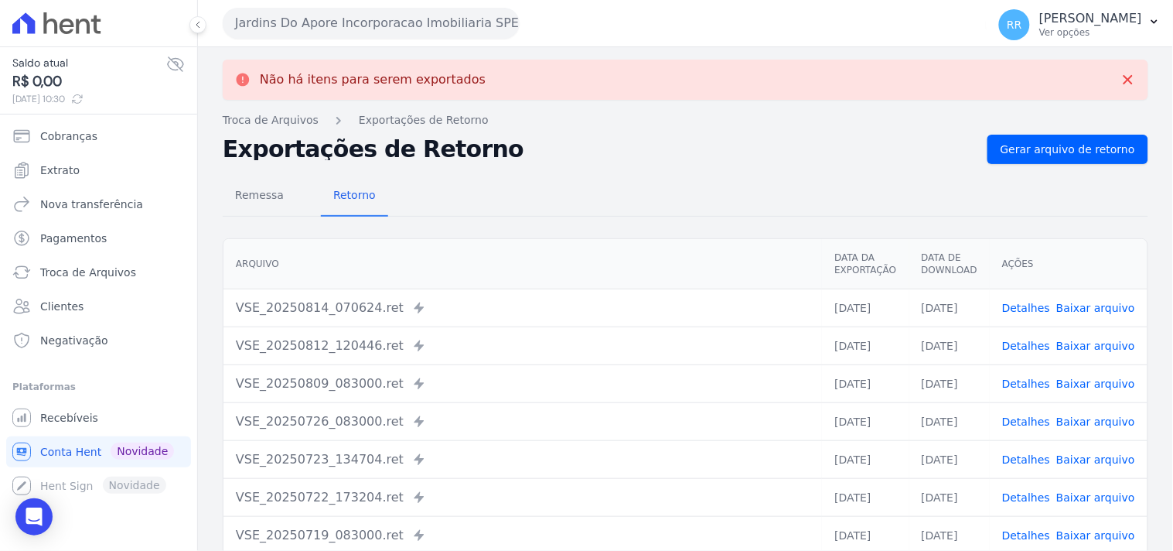
click at [320, 35] on button "Jardins Do Apore Incorporacao Imobiliaria SPE LTDA" at bounding box center [371, 23] width 297 height 31
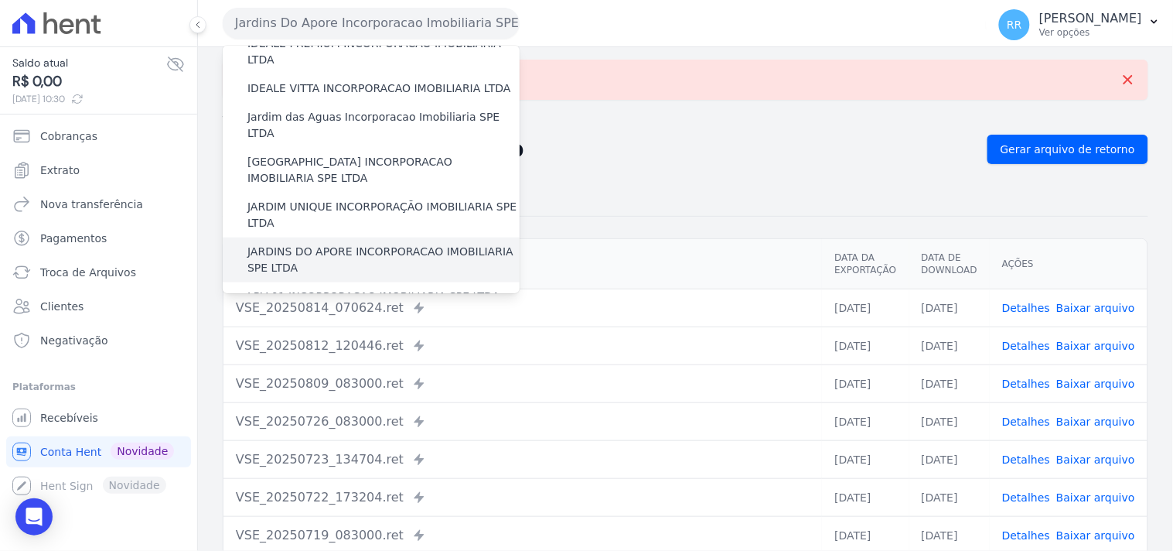
scroll to position [258, 0]
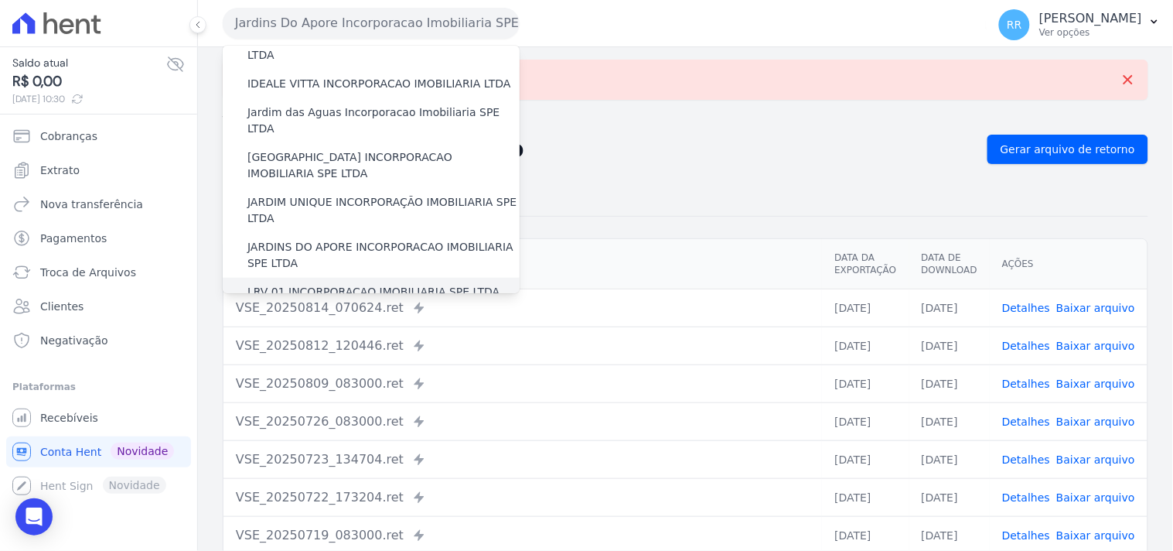
click at [321, 284] on label "LRV 01 INCORPORACAO IMOBILIARIA SPE LTDA" at bounding box center [373, 292] width 252 height 16
click at [0, 0] on input "LRV 01 INCORPORACAO IMOBILIARIA SPE LTDA" at bounding box center [0, 0] width 0 height 0
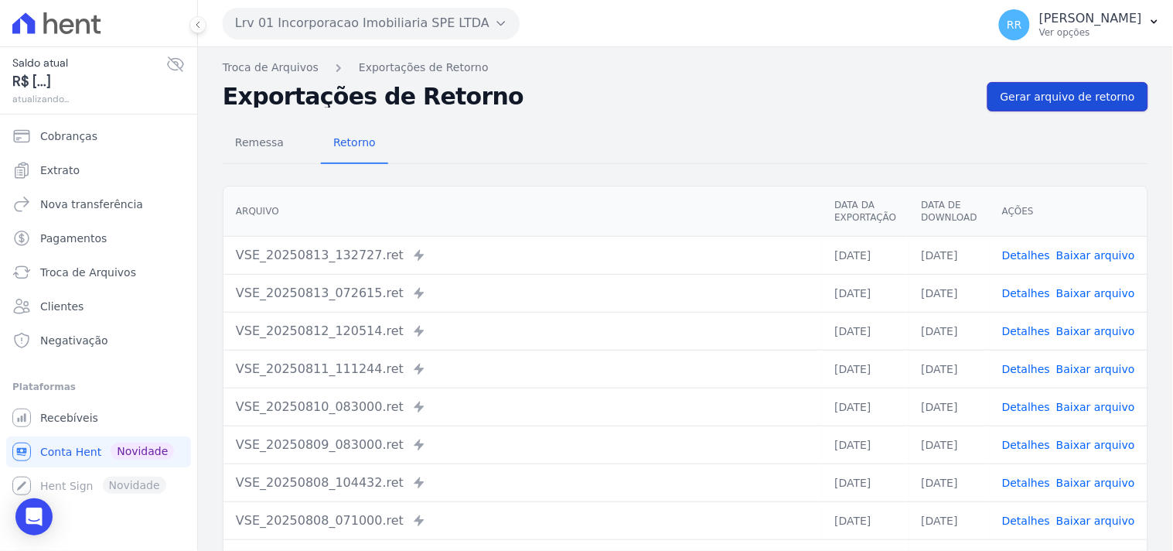
drag, startPoint x: 987, startPoint y: 97, endPoint x: 995, endPoint y: 97, distance: 8.5
click at [988, 97] on link "Gerar arquivo de retorno" at bounding box center [1068, 96] width 161 height 29
click at [998, 97] on link "Gerar arquivo de retorno" at bounding box center [1068, 96] width 161 height 29
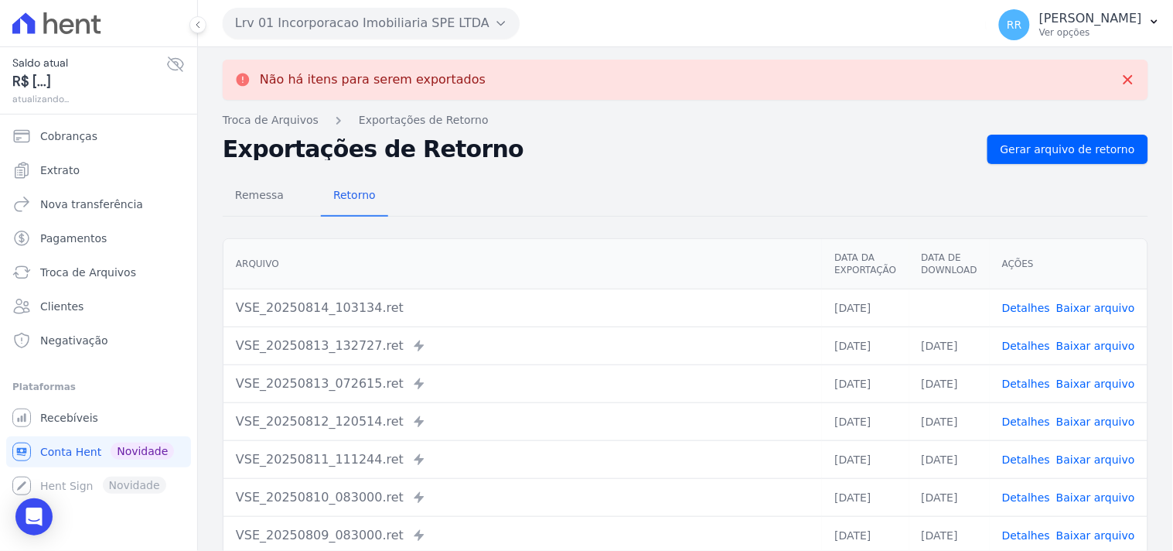
click at [1100, 302] on link "Baixar arquivo" at bounding box center [1096, 308] width 79 height 12
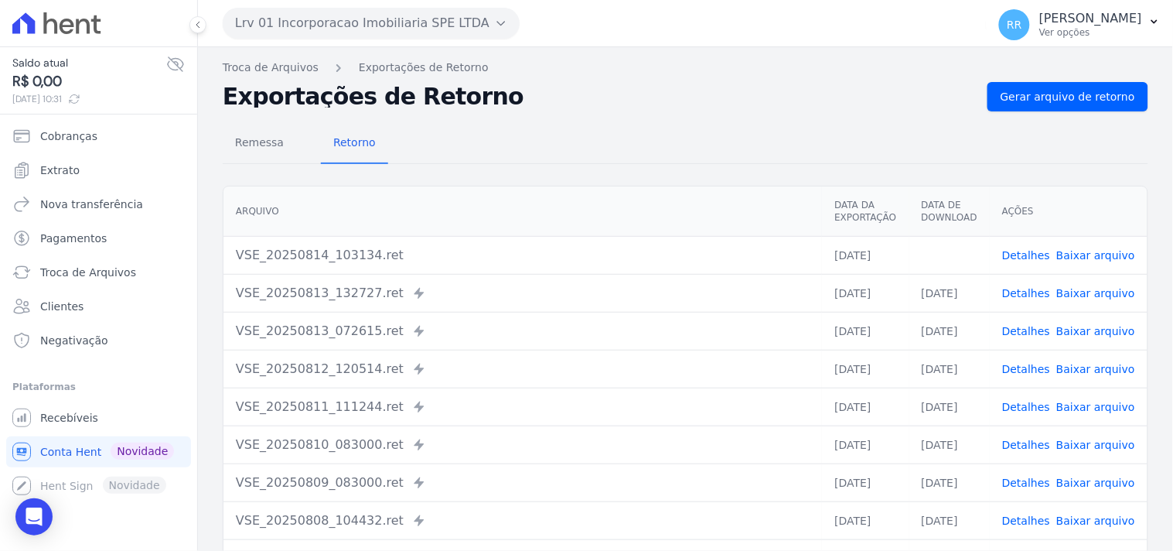
click at [261, 36] on button "Lrv 01 Incorporacao Imobiliaria SPE LTDA" at bounding box center [371, 23] width 297 height 31
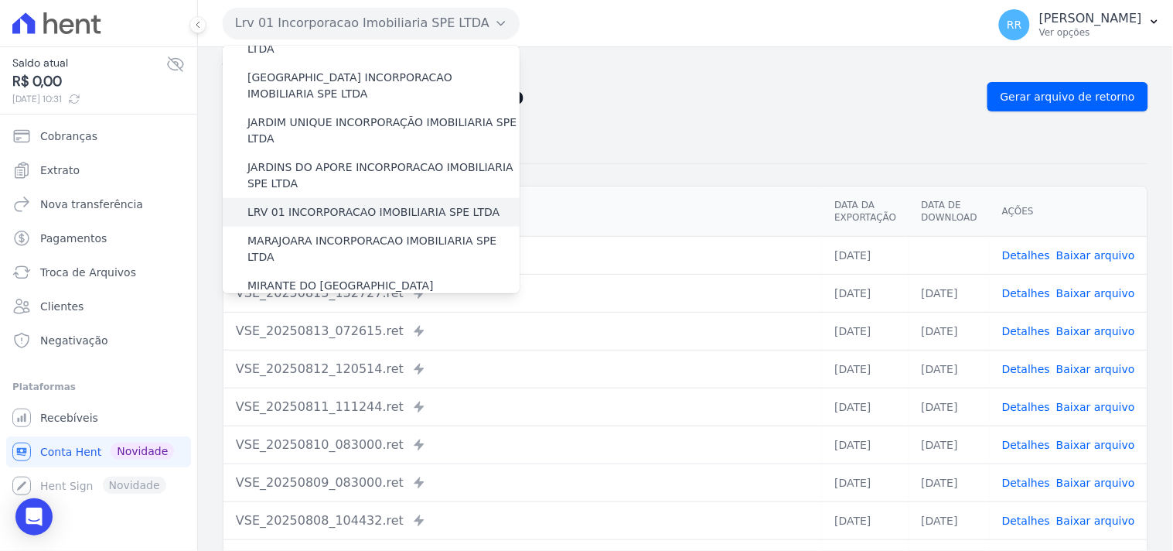
scroll to position [343, 0]
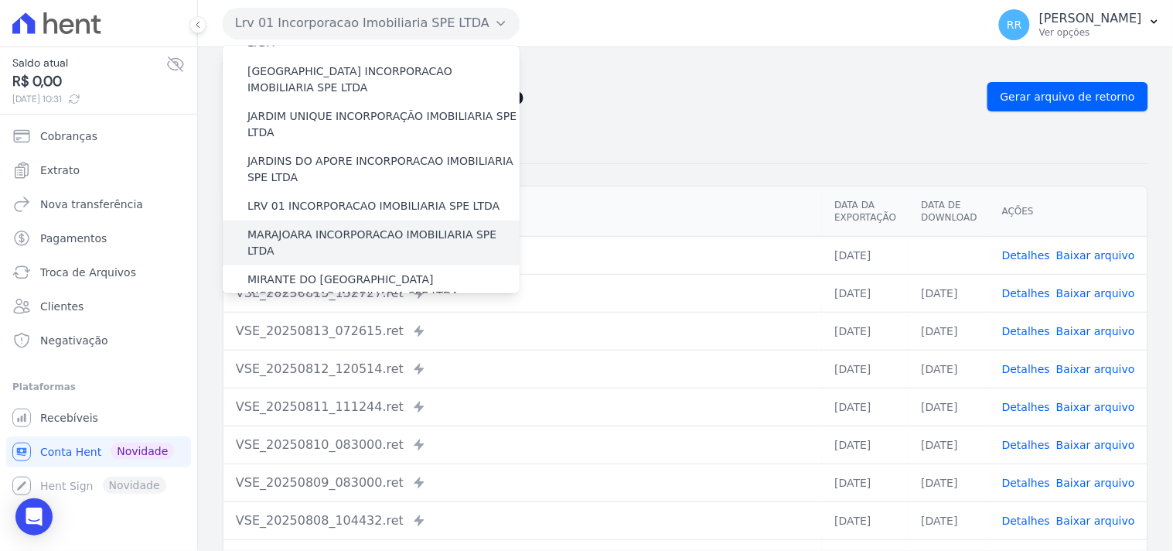
click at [279, 227] on label "MARAJOARA INCORPORACAO IMOBILIARIA SPE LTDA" at bounding box center [383, 243] width 272 height 32
click at [0, 0] on input "MARAJOARA INCORPORACAO IMOBILIARIA SPE LTDA" at bounding box center [0, 0] width 0 height 0
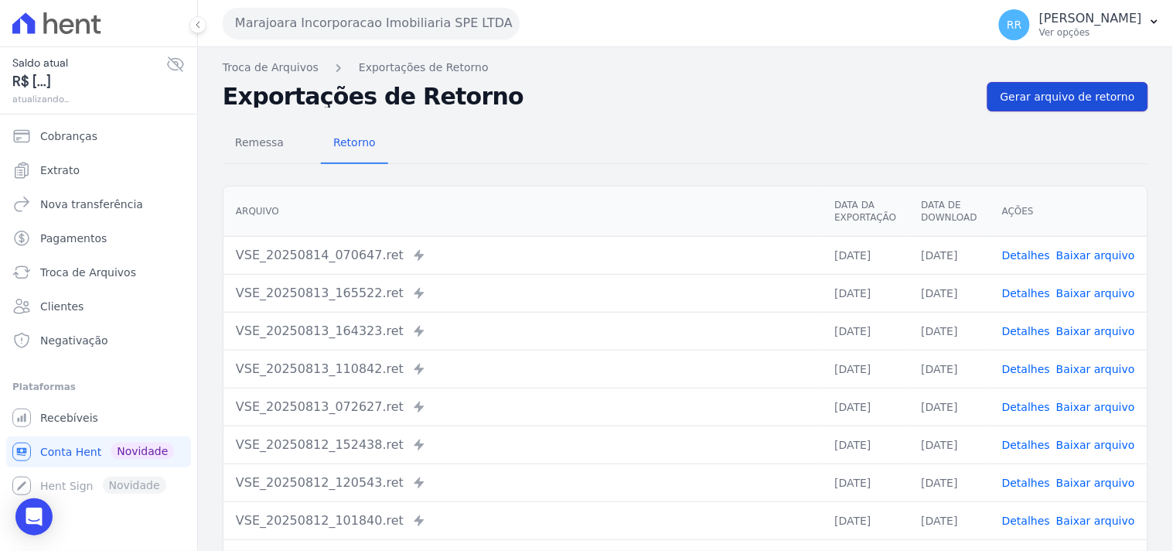
click at [1050, 89] on span "Gerar arquivo de retorno" at bounding box center [1068, 96] width 135 height 15
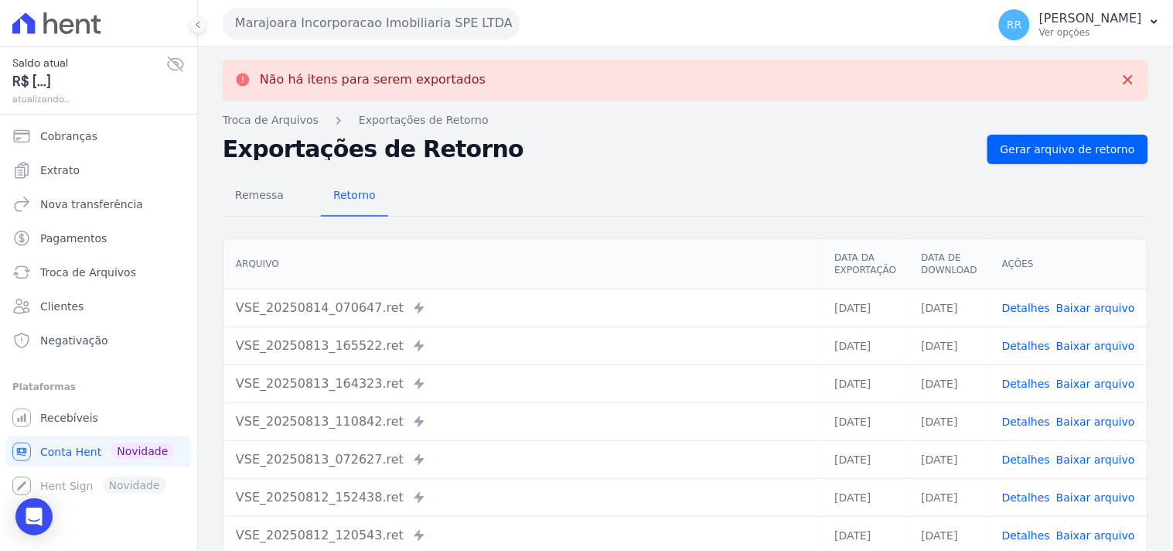
click at [418, 23] on button "Marajoara Incorporacao Imobiliaria SPE LTDA" at bounding box center [371, 23] width 297 height 31
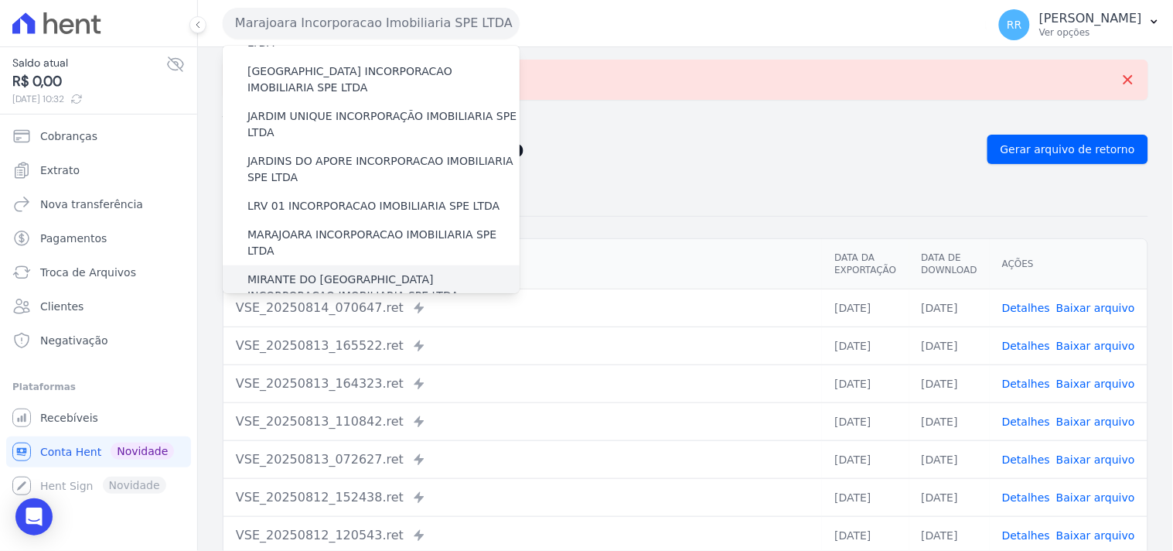
click at [339, 271] on label "MIRANTE DO [GEOGRAPHIC_DATA] INCORPORACAO IMOBILIARIA SPE LTDA" at bounding box center [383, 287] width 272 height 32
click at [0, 0] on input "MIRANTE DO [GEOGRAPHIC_DATA] INCORPORACAO IMOBILIARIA SPE LTDA" at bounding box center [0, 0] width 0 height 0
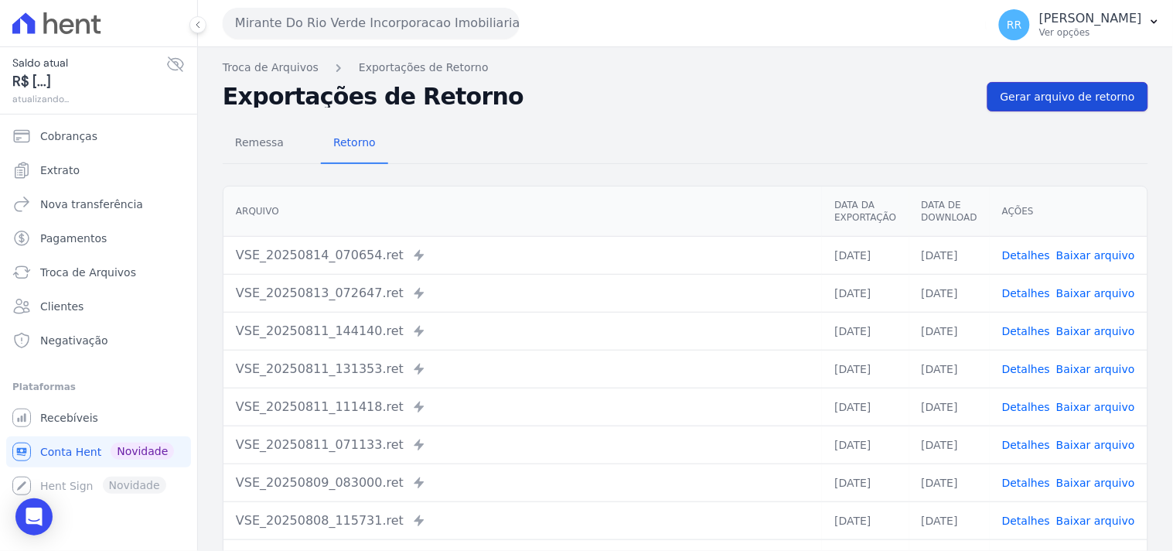
click at [1077, 101] on span "Gerar arquivo de retorno" at bounding box center [1068, 96] width 135 height 15
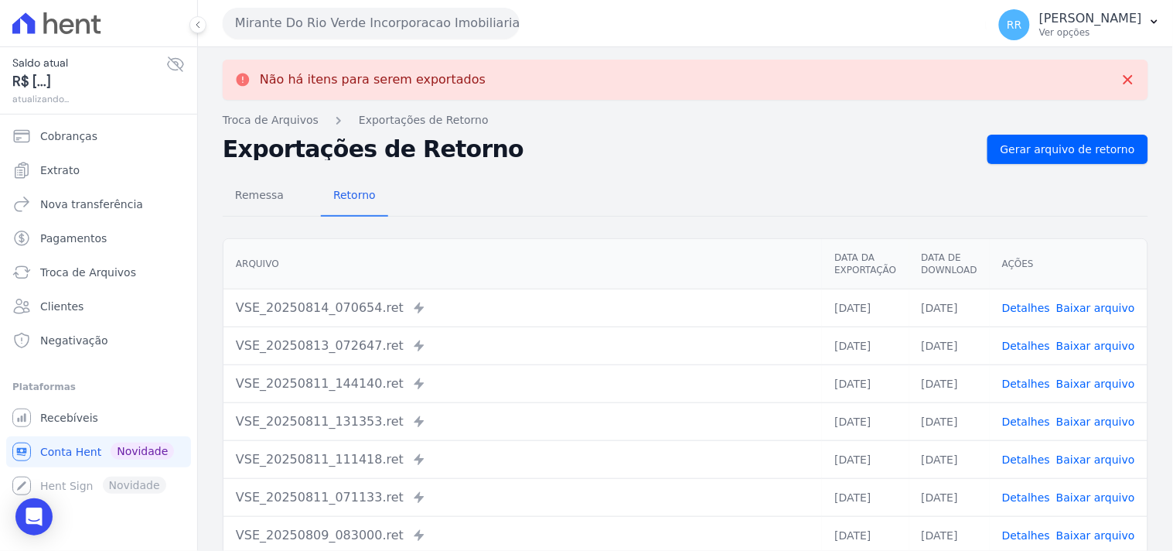
click at [271, 19] on button "Mirante Do Rio Verde Incorporacao Imobiliaria SPE LTDA" at bounding box center [371, 23] width 297 height 31
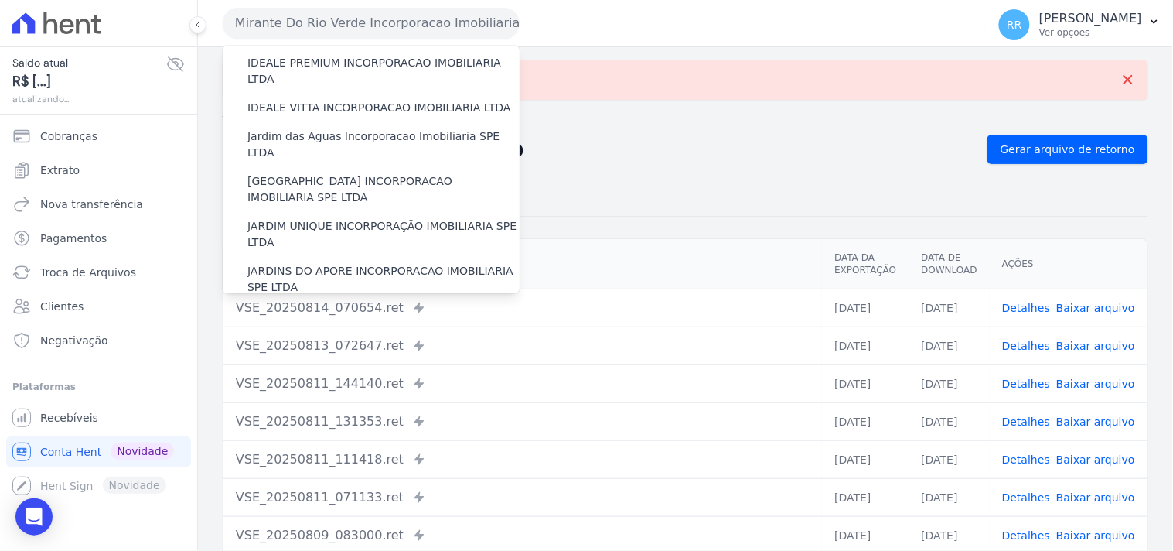
scroll to position [372, 0]
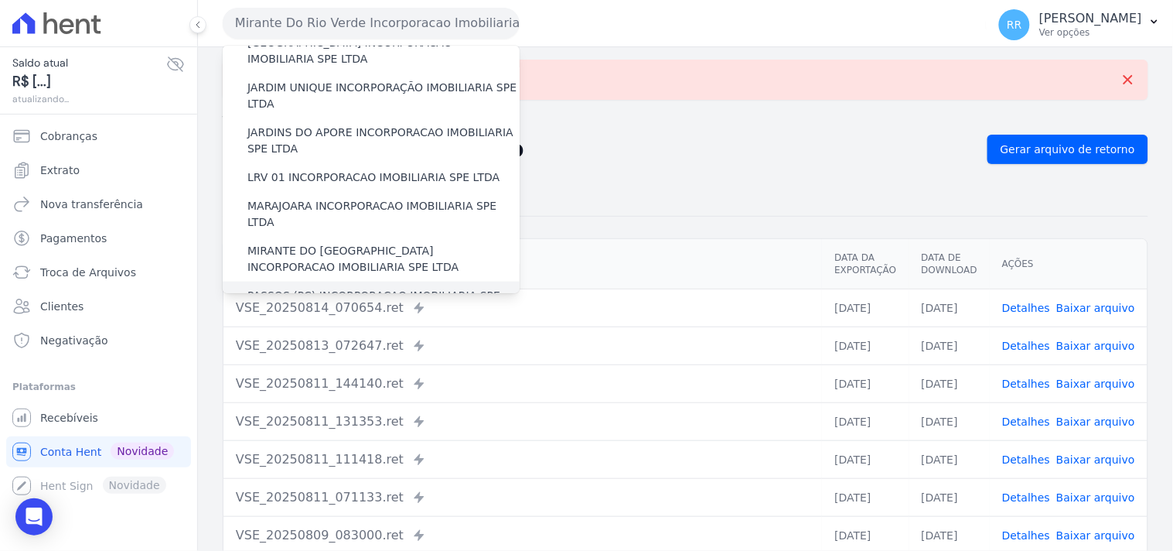
click at [286, 282] on div "PASSOS (PC) INCORPORACAO IMOBILIARIA SPE LTDA" at bounding box center [371, 304] width 297 height 45
click at [283, 288] on label "PASSOS (PC) INCORPORACAO IMOBILIARIA SPE LTDA" at bounding box center [383, 304] width 272 height 32
click at [0, 0] on input "PASSOS (PC) INCORPORACAO IMOBILIARIA SPE LTDA" at bounding box center [0, 0] width 0 height 0
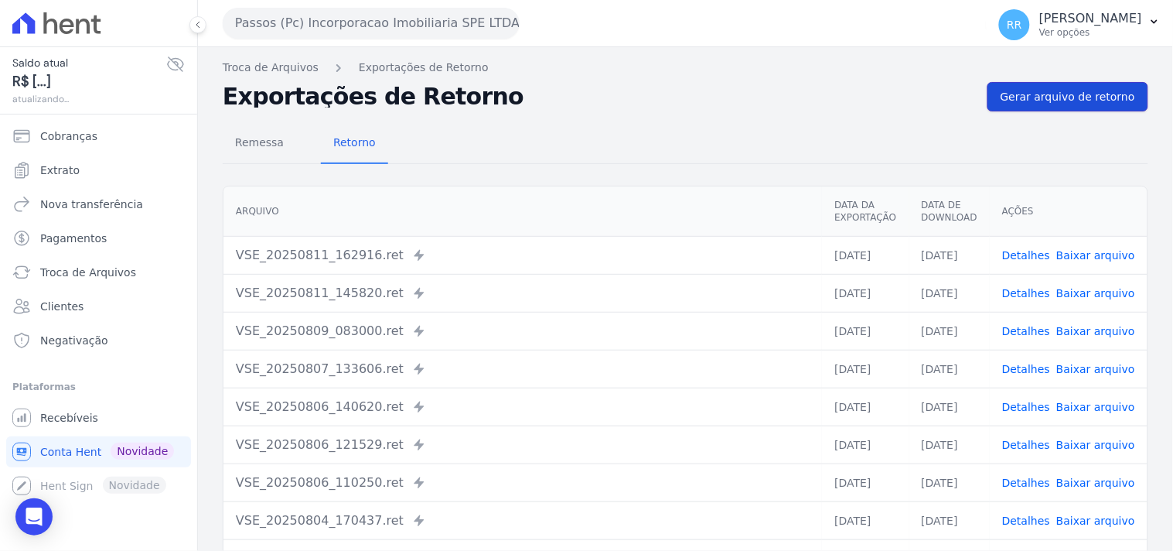
click at [1063, 86] on link "Gerar arquivo de retorno" at bounding box center [1068, 96] width 161 height 29
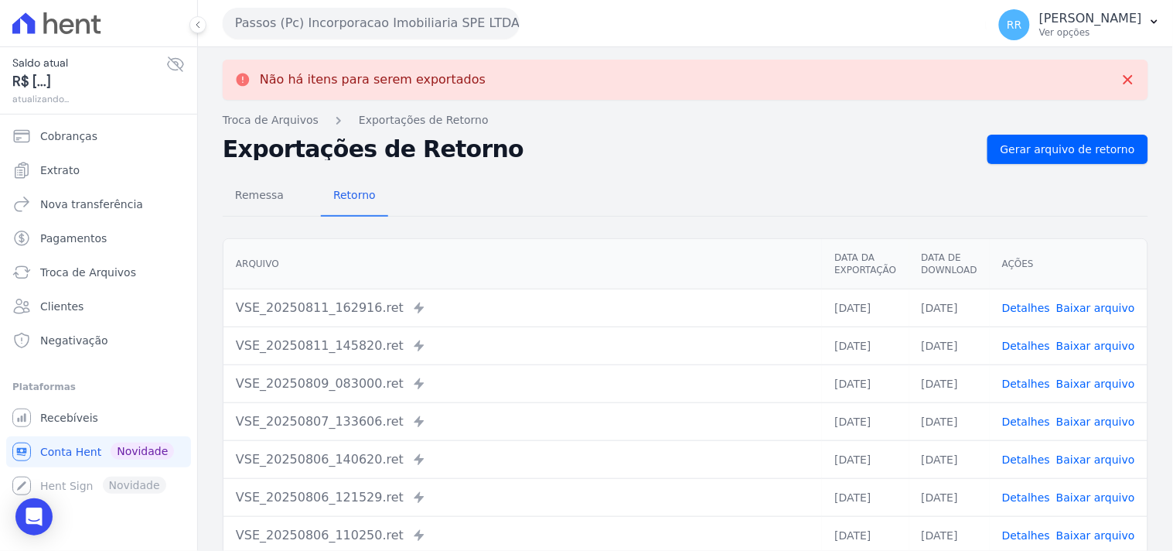
click at [334, 28] on button "Passos (Pc) Incorporacao Imobiliaria SPE LTDA" at bounding box center [371, 23] width 297 height 31
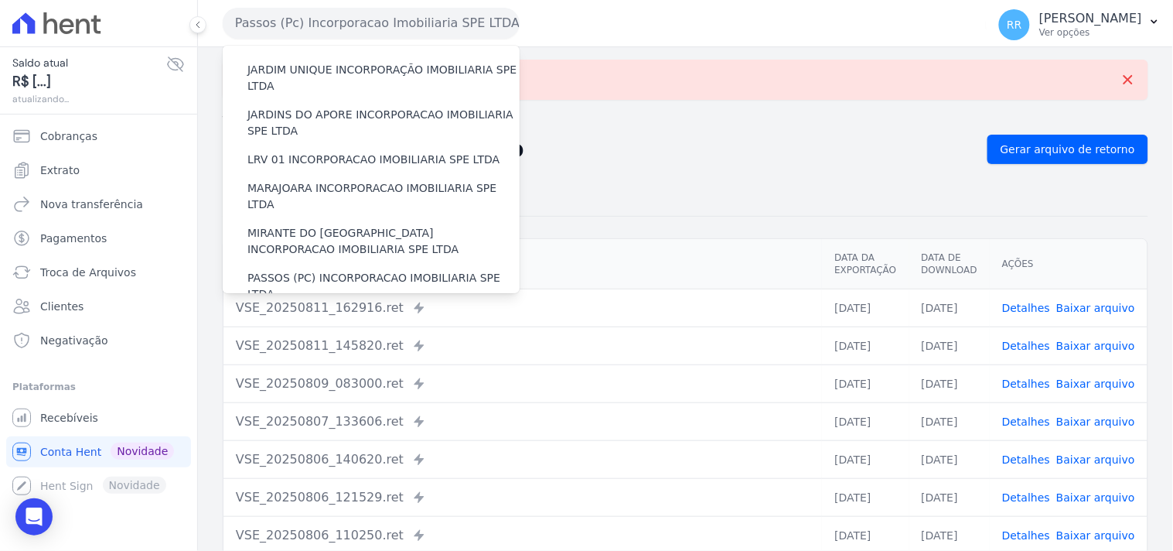
scroll to position [487, 0]
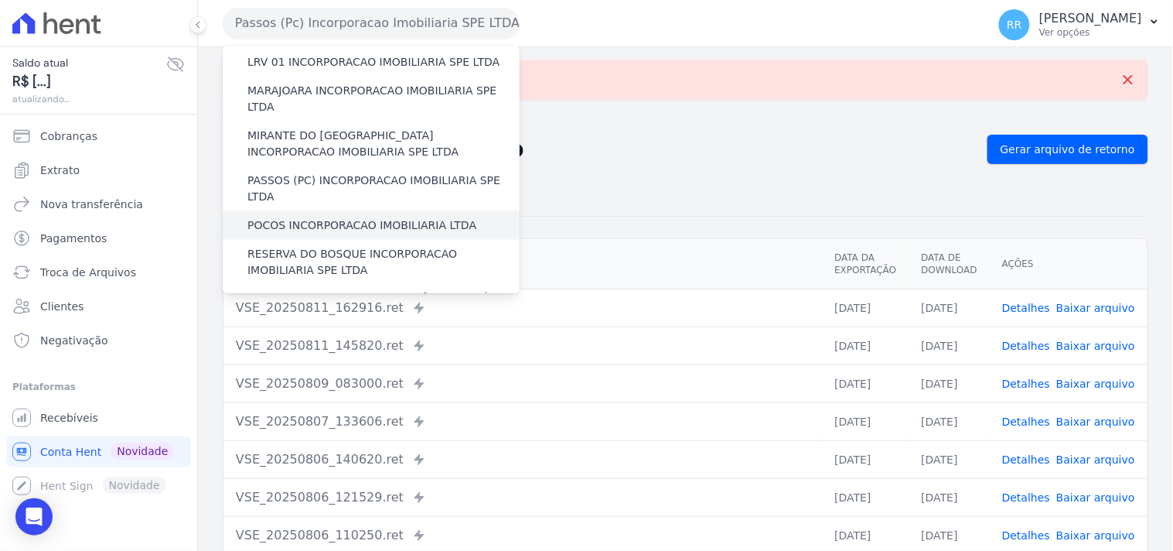
click at [327, 217] on label "POCOS INCORPORACAO IMOBILIARIA LTDA" at bounding box center [361, 225] width 229 height 16
click at [0, 0] on input "POCOS INCORPORACAO IMOBILIARIA LTDA" at bounding box center [0, 0] width 0 height 0
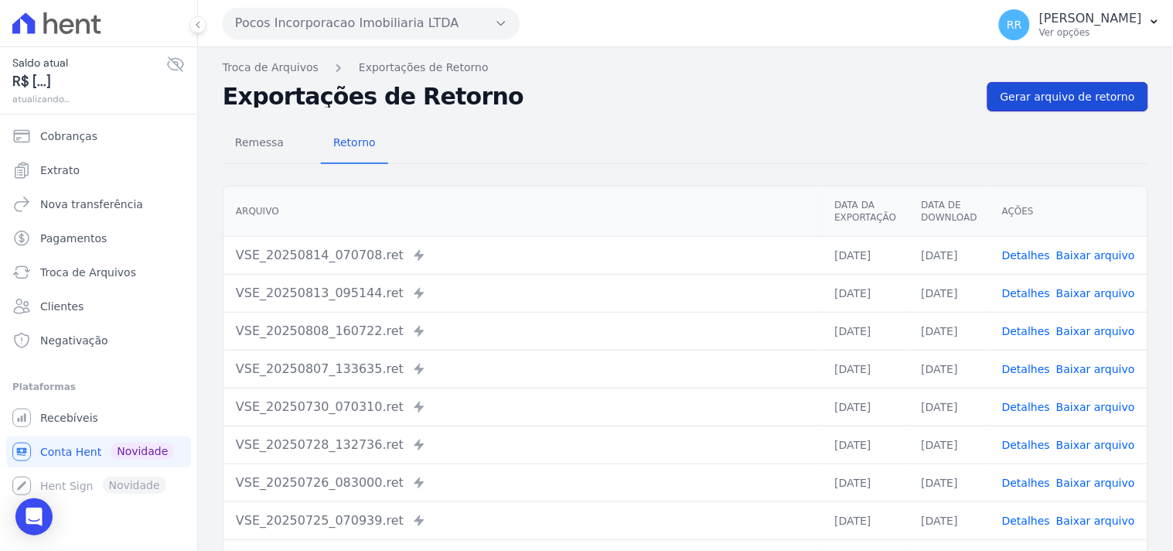
click at [1003, 109] on link "Gerar arquivo de retorno" at bounding box center [1068, 96] width 161 height 29
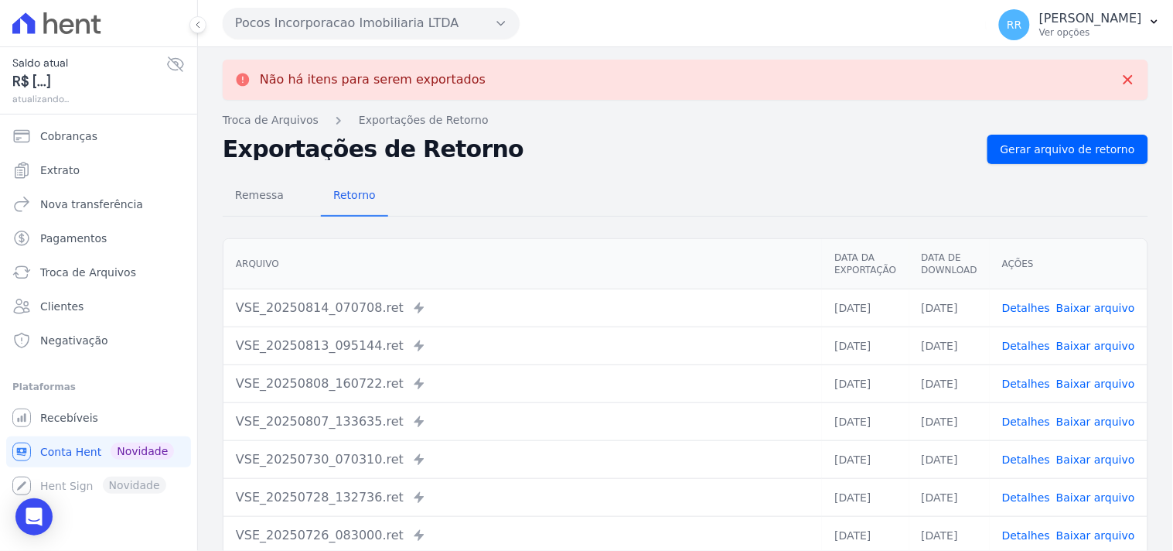
click at [280, 17] on button "Pocos Incorporacao Imobiliaria LTDA" at bounding box center [371, 23] width 297 height 31
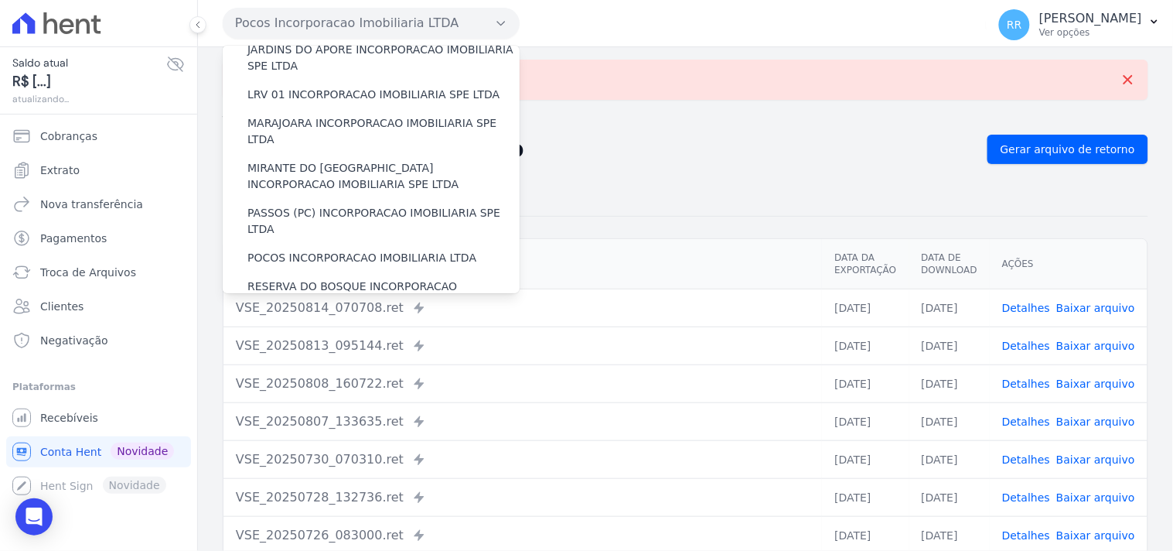
scroll to position [544, 0]
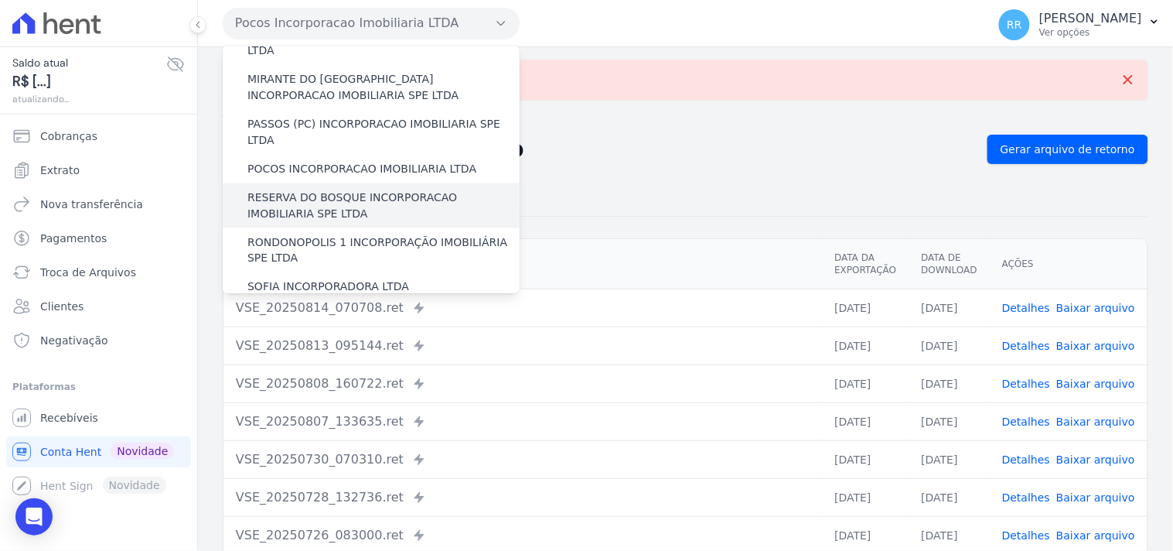
click at [261, 189] on label "RESERVA DO BOSQUE INCORPORACAO IMOBILIARIA SPE LTDA" at bounding box center [383, 205] width 272 height 32
click at [0, 0] on input "RESERVA DO BOSQUE INCORPORACAO IMOBILIARIA SPE LTDA" at bounding box center [0, 0] width 0 height 0
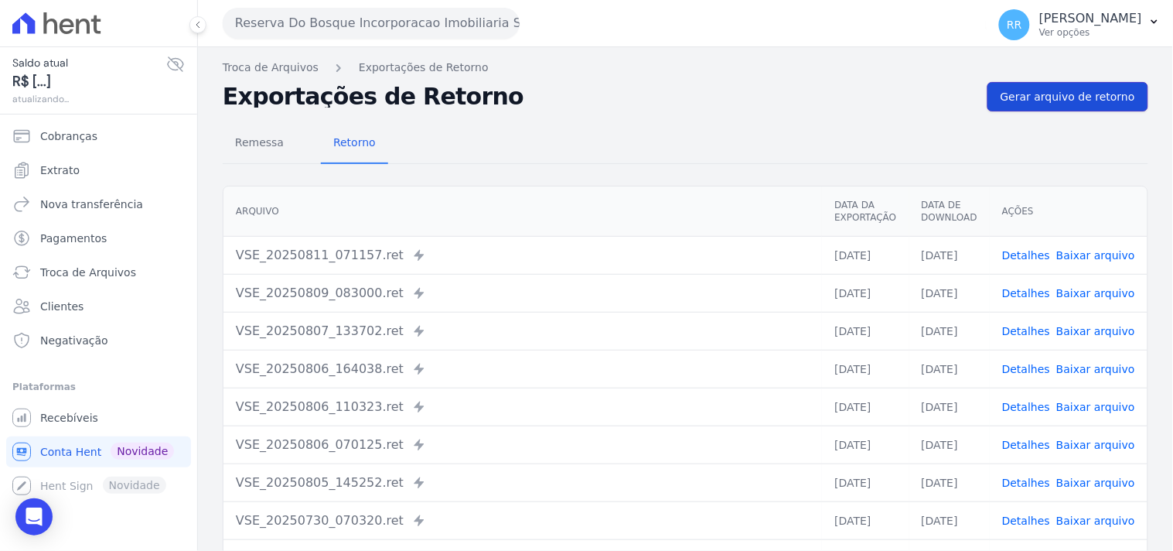
click at [1085, 97] on span "Gerar arquivo de retorno" at bounding box center [1068, 96] width 135 height 15
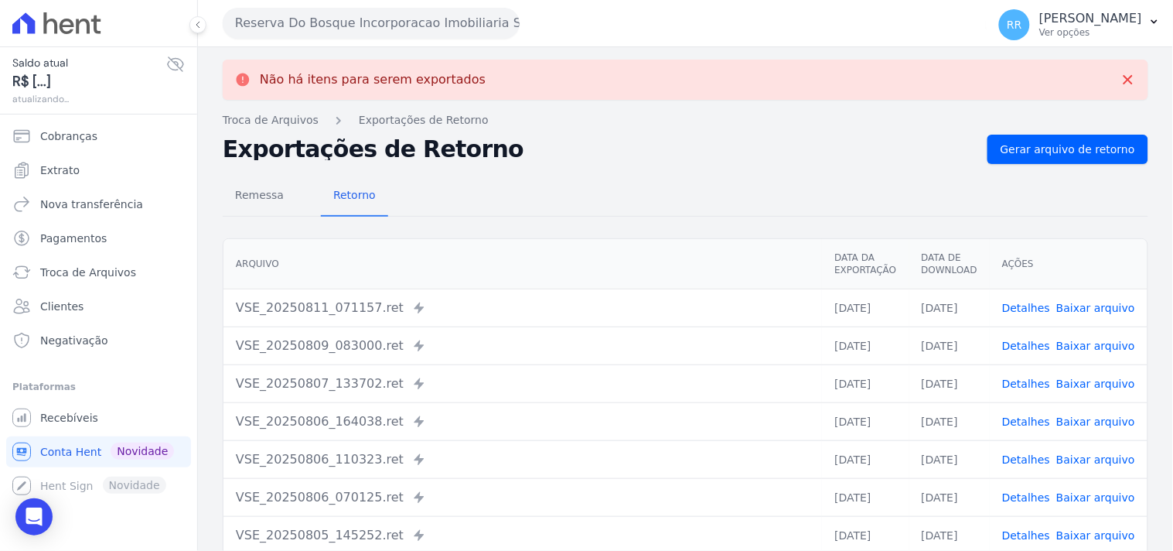
click at [421, 19] on button "Reserva Do Bosque Incorporacao Imobiliaria SPE LTDA" at bounding box center [371, 23] width 297 height 31
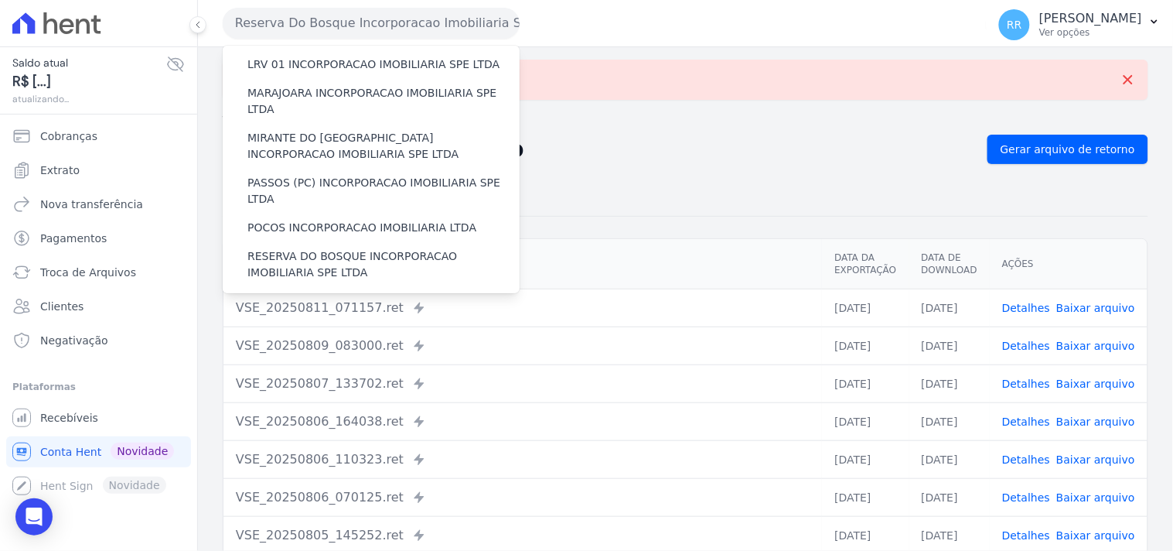
scroll to position [601, 0]
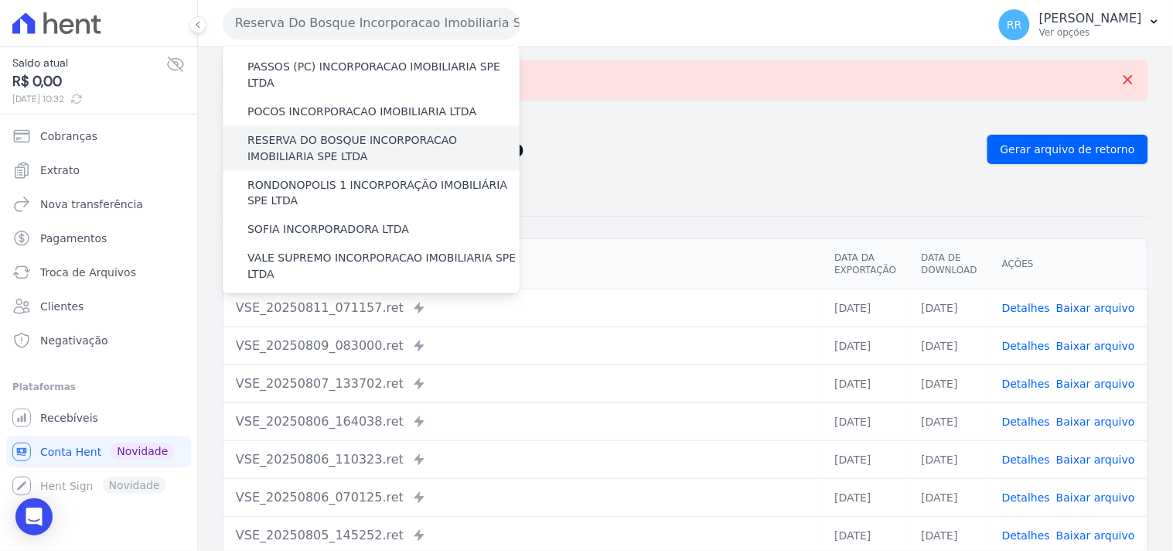
click at [272, 132] on label "RESERVA DO BOSQUE INCORPORACAO IMOBILIARIA SPE LTDA" at bounding box center [383, 148] width 272 height 32
click at [0, 0] on input "RESERVA DO BOSQUE INCORPORACAO IMOBILIARIA SPE LTDA" at bounding box center [0, 0] width 0 height 0
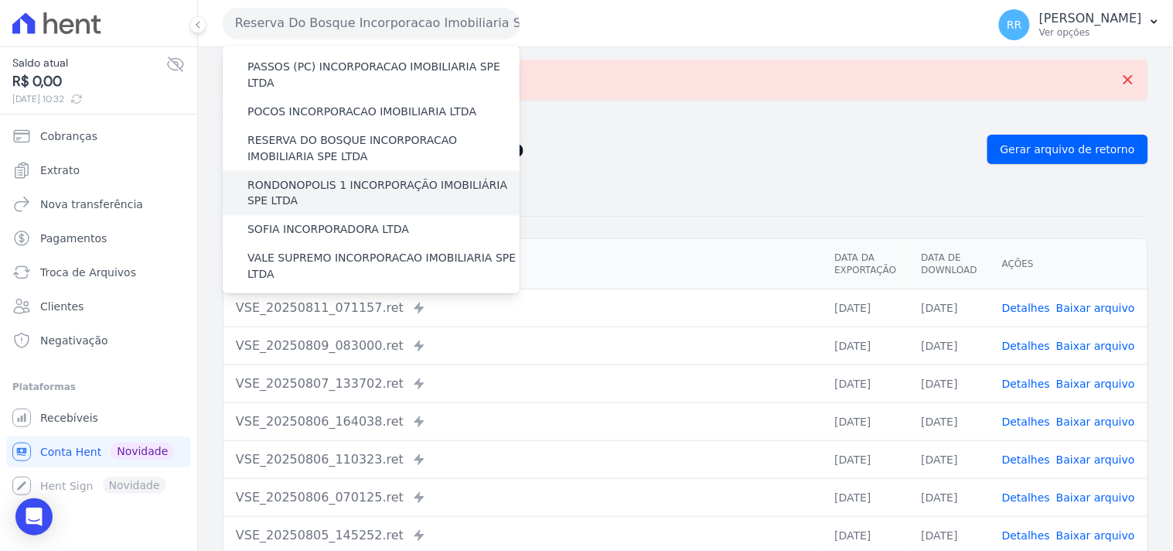
click at [272, 177] on label "RONDONOPOLIS 1 INCORPORAÇÃO IMOBILIÁRIA SPE LTDA" at bounding box center [383, 193] width 272 height 32
click at [0, 0] on input "RONDONOPOLIS 1 INCORPORAÇÃO IMOBILIÁRIA SPE LTDA" at bounding box center [0, 0] width 0 height 0
click at [272, 177] on label "RONDONOPOLIS 1 INCORPORAÇÃO IMOBILIÁRIA SPE LTDA" at bounding box center [383, 193] width 272 height 32
click at [0, 0] on input "RONDONOPOLIS 1 INCORPORAÇÃO IMOBILIÁRIA SPE LTDA" at bounding box center [0, 0] width 0 height 0
click at [269, 177] on label "RONDONOPOLIS 1 INCORPORAÇÃO IMOBILIÁRIA SPE LTDA" at bounding box center [383, 193] width 272 height 32
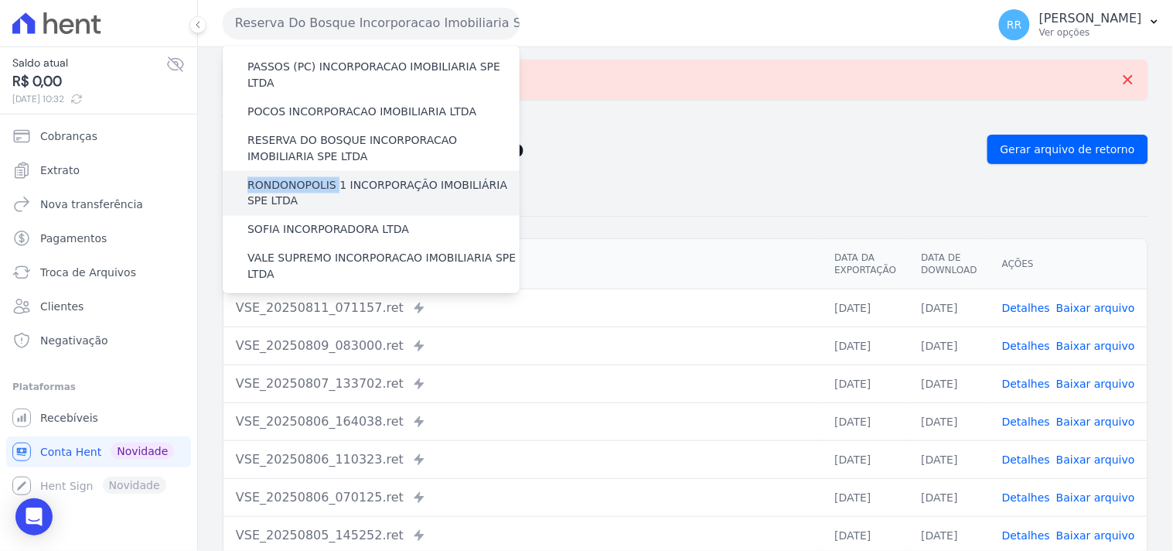
click at [0, 0] on input "RONDONOPOLIS 1 INCORPORAÇÃO IMOBILIÁRIA SPE LTDA" at bounding box center [0, 0] width 0 height 0
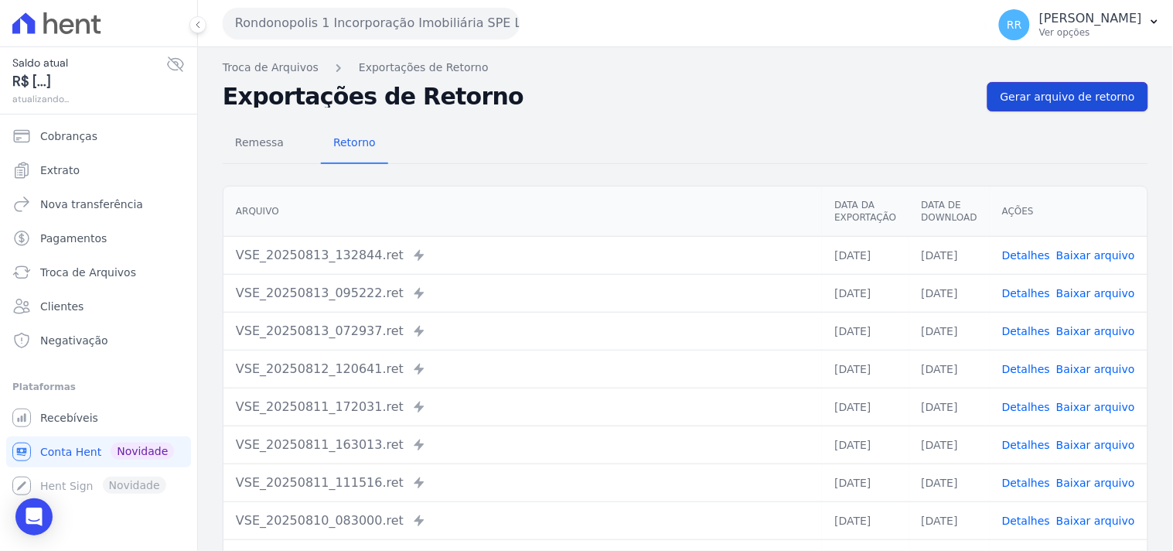
click at [1053, 109] on link "Gerar arquivo de retorno" at bounding box center [1068, 96] width 161 height 29
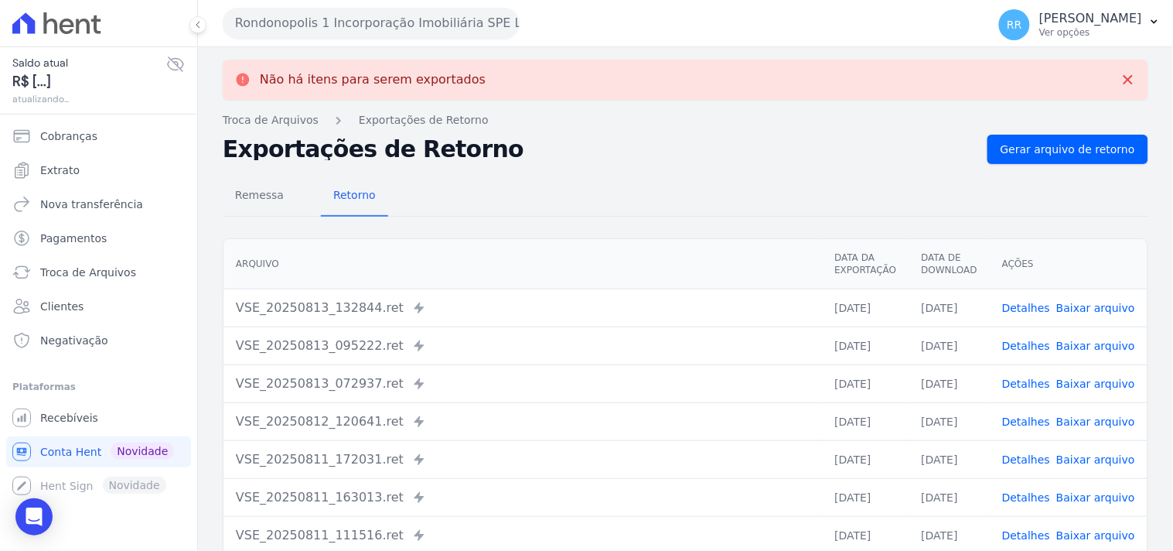
click at [415, 25] on button "Rondonopolis 1 Incorporação Imobiliária SPE LTDA" at bounding box center [371, 23] width 297 height 31
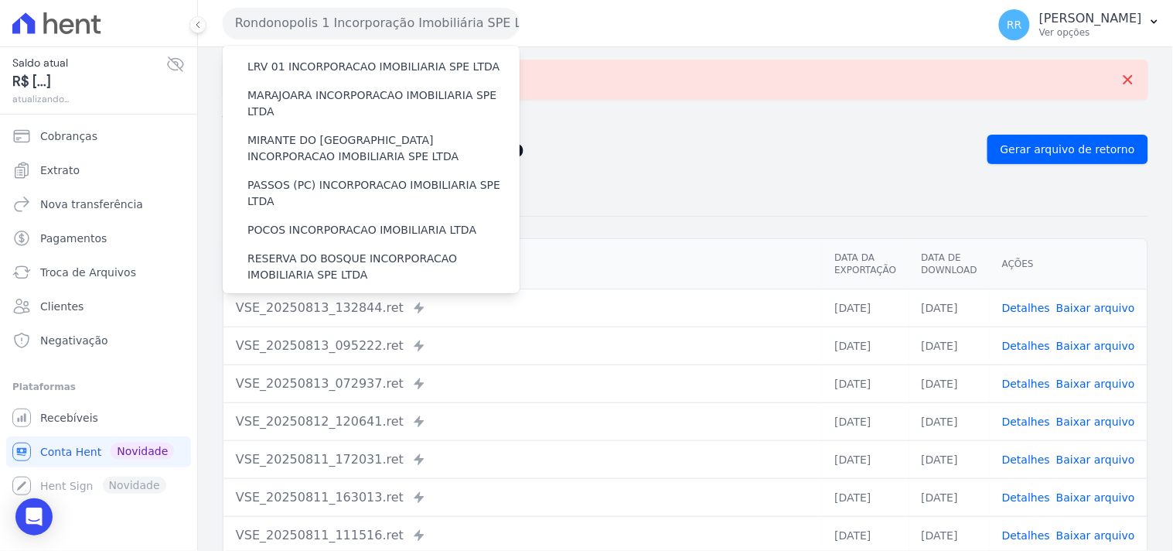
scroll to position [544, 0]
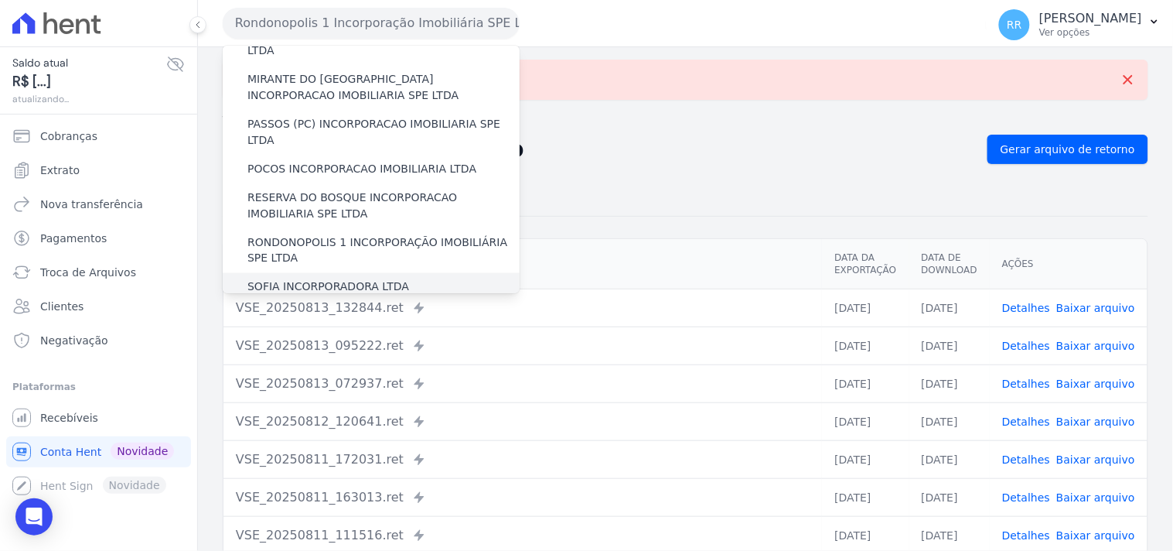
click at [319, 279] on label "SOFIA INCORPORADORA LTDA" at bounding box center [328, 287] width 162 height 16
click at [0, 0] on input "SOFIA INCORPORADORA LTDA" at bounding box center [0, 0] width 0 height 0
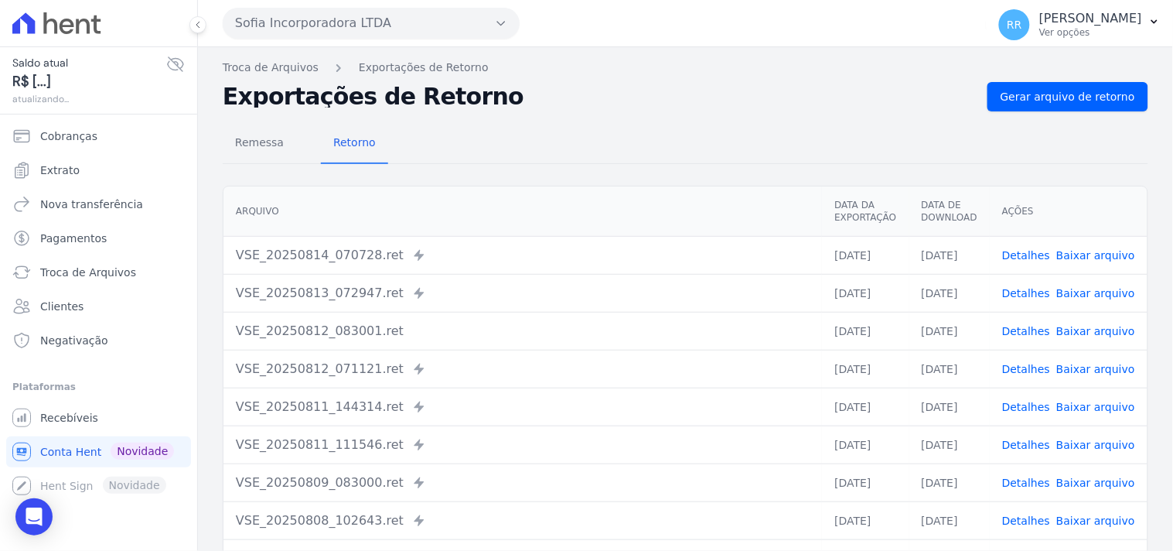
click at [1050, 114] on div "Remessa Retorno [GEOGRAPHIC_DATA] Data da Exportação Data de Download Ações VSE…" at bounding box center [686, 390] width 926 height 559
click at [1061, 87] on link "Gerar arquivo de retorno" at bounding box center [1068, 96] width 161 height 29
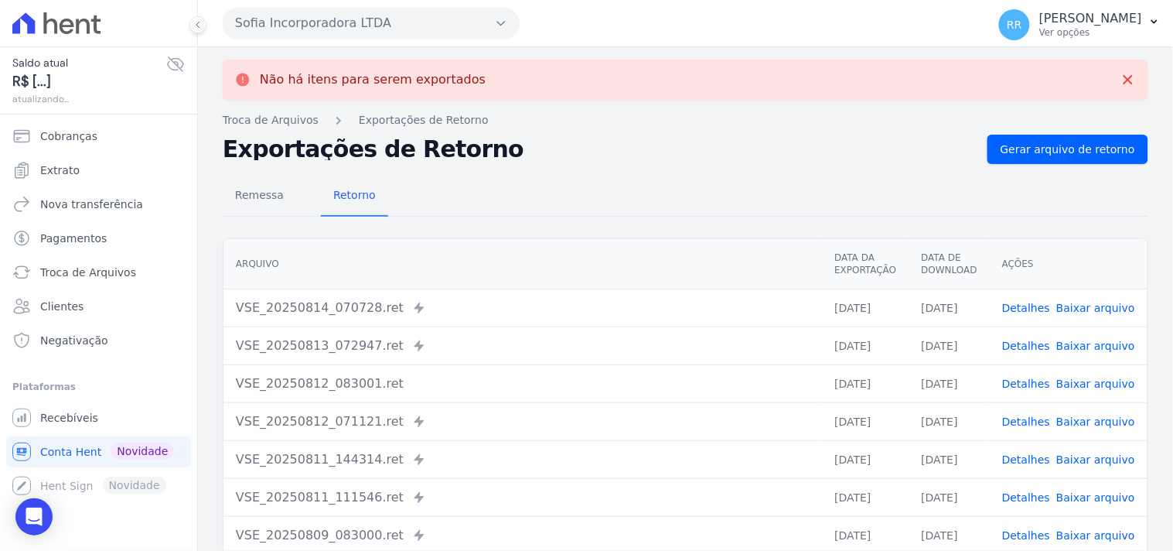
click at [418, 35] on button "Sofia Incorporadora LTDA" at bounding box center [371, 23] width 297 height 31
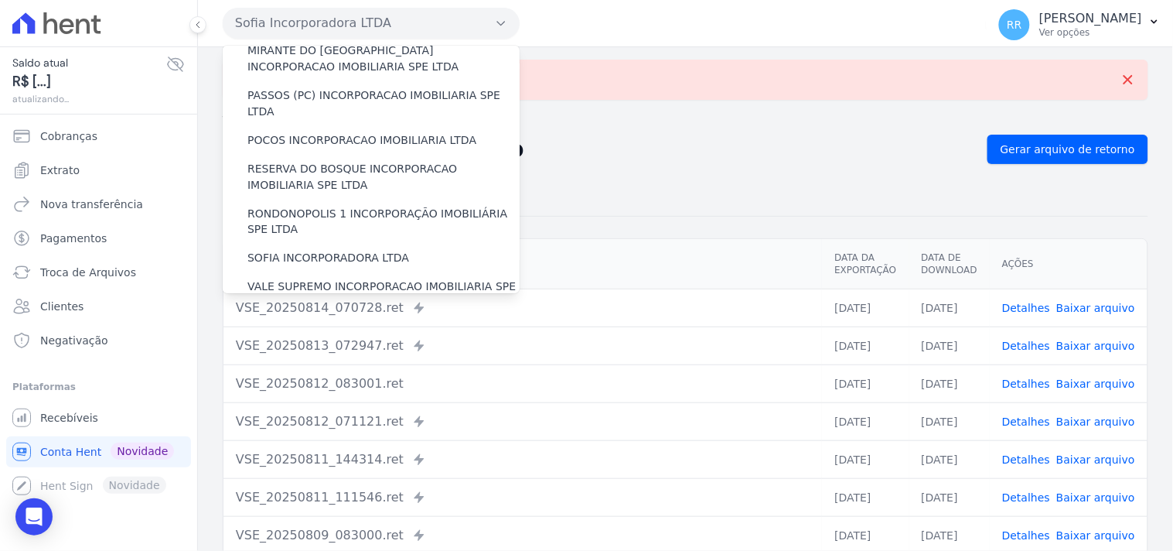
scroll to position [573, 0]
click at [287, 278] on label "VALE SUPREMO INCORPORACAO IMOBILIARIA SPE LTDA" at bounding box center [383, 294] width 272 height 32
click at [0, 0] on input "VALE SUPREMO INCORPORACAO IMOBILIARIA SPE LTDA" at bounding box center [0, 0] width 0 height 0
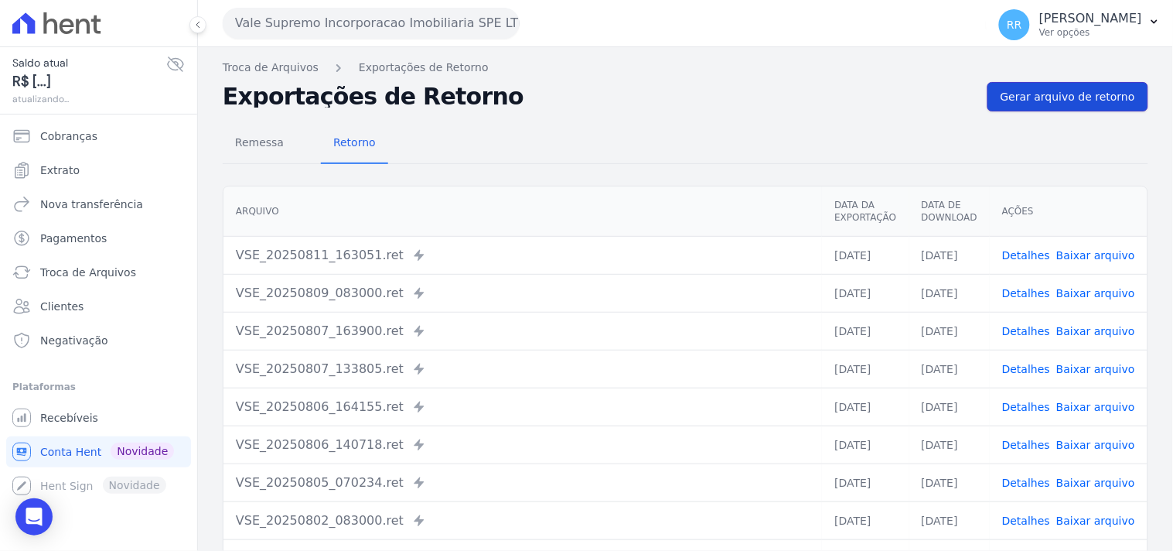
click at [1077, 87] on link "Gerar arquivo de retorno" at bounding box center [1068, 96] width 161 height 29
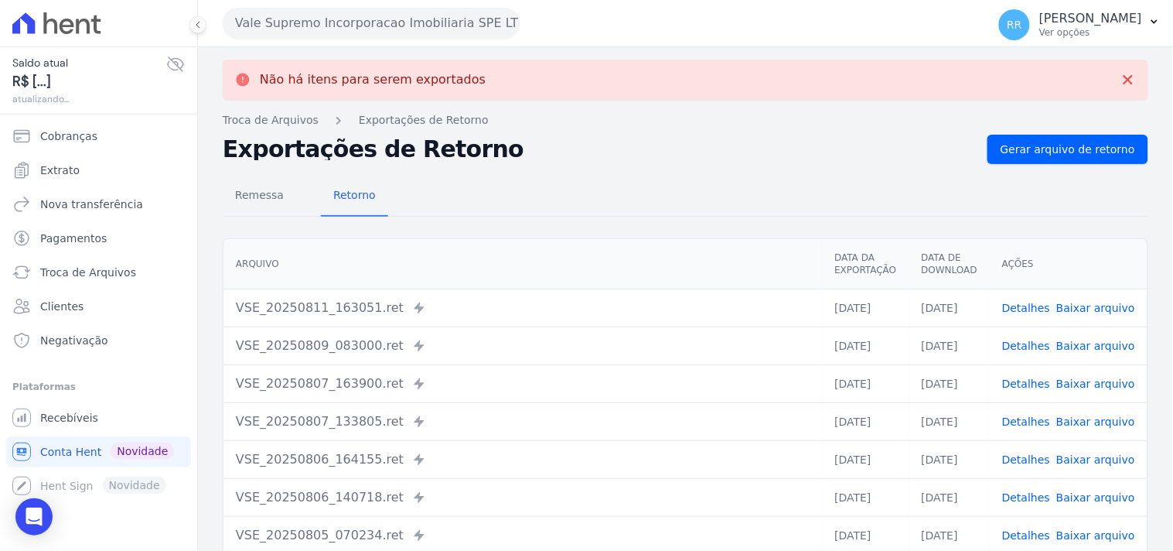
click at [292, 26] on button "Vale Supremo Incorporacao Imobiliaria SPE LTDA" at bounding box center [371, 23] width 297 height 31
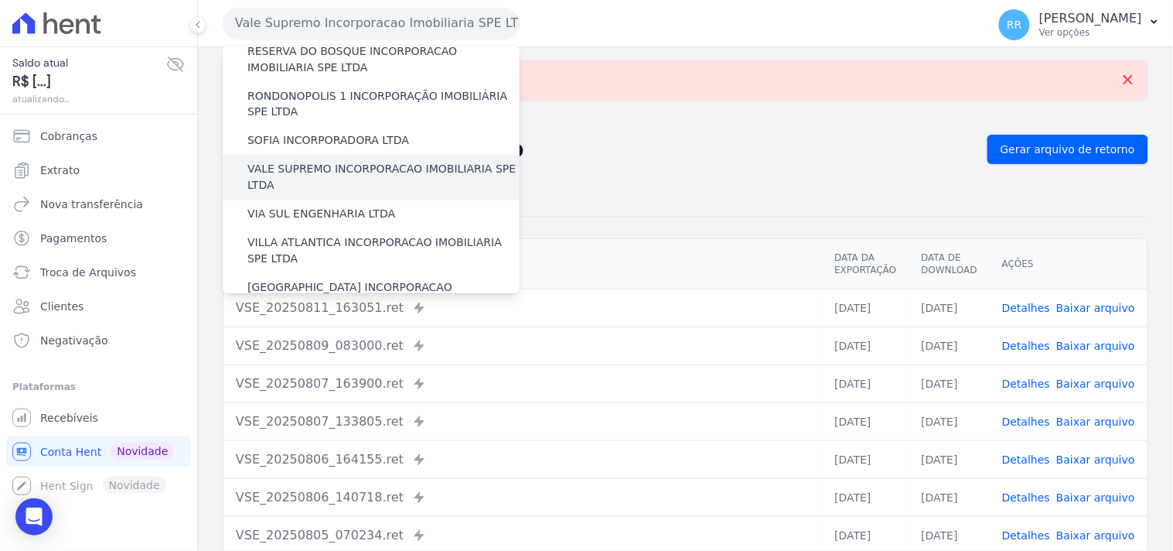
scroll to position [691, 0]
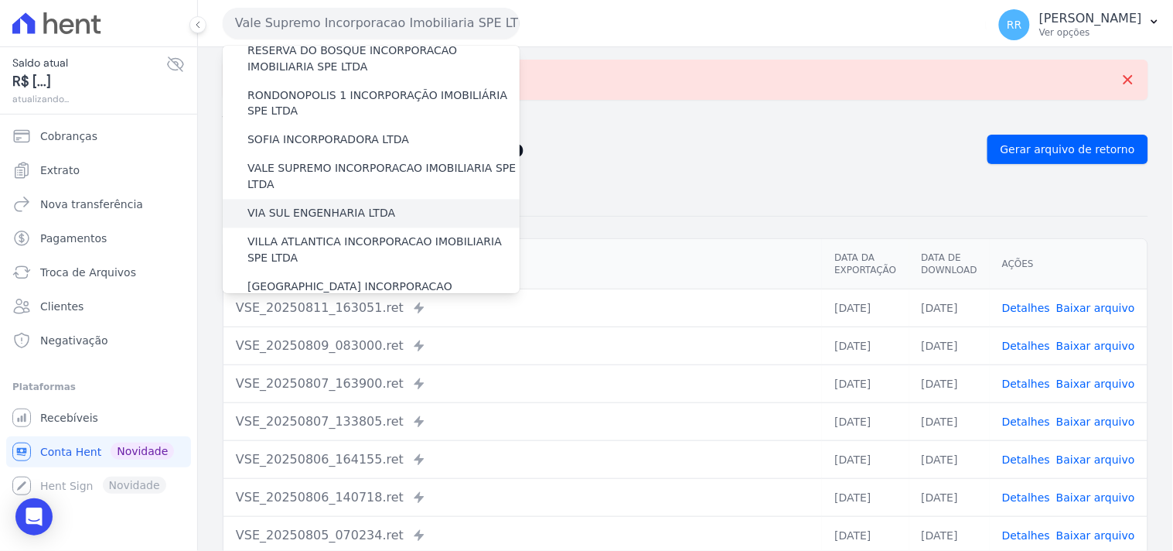
click at [292, 206] on label "VIA SUL ENGENHARIA LTDA" at bounding box center [321, 214] width 148 height 16
click at [0, 0] on input "VIA SUL ENGENHARIA LTDA" at bounding box center [0, 0] width 0 height 0
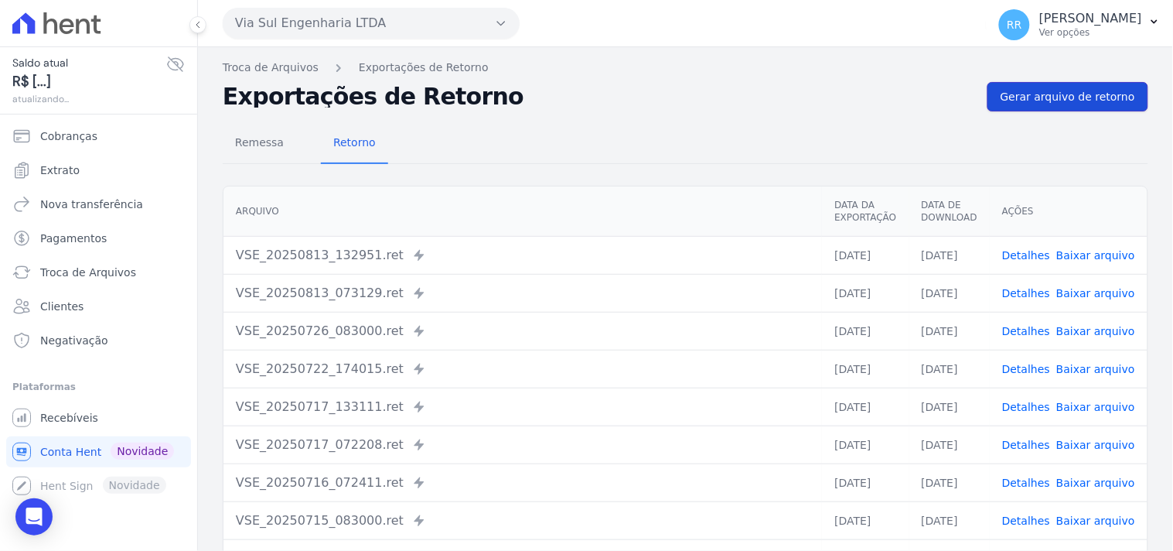
click at [1064, 97] on span "Gerar arquivo de retorno" at bounding box center [1068, 96] width 135 height 15
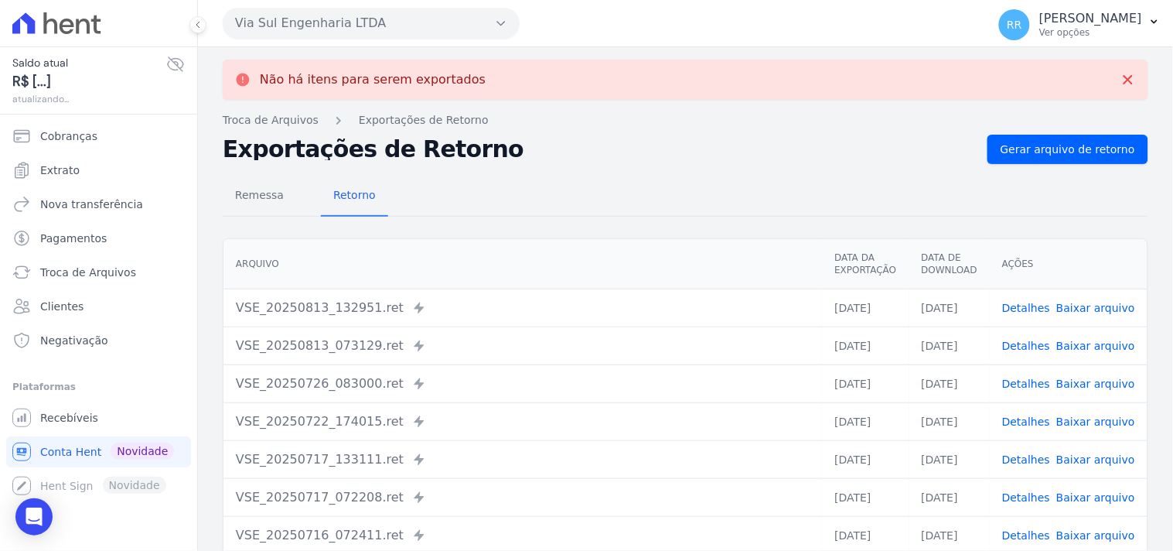
click at [365, 32] on button "Via Sul Engenharia LTDA" at bounding box center [371, 23] width 297 height 31
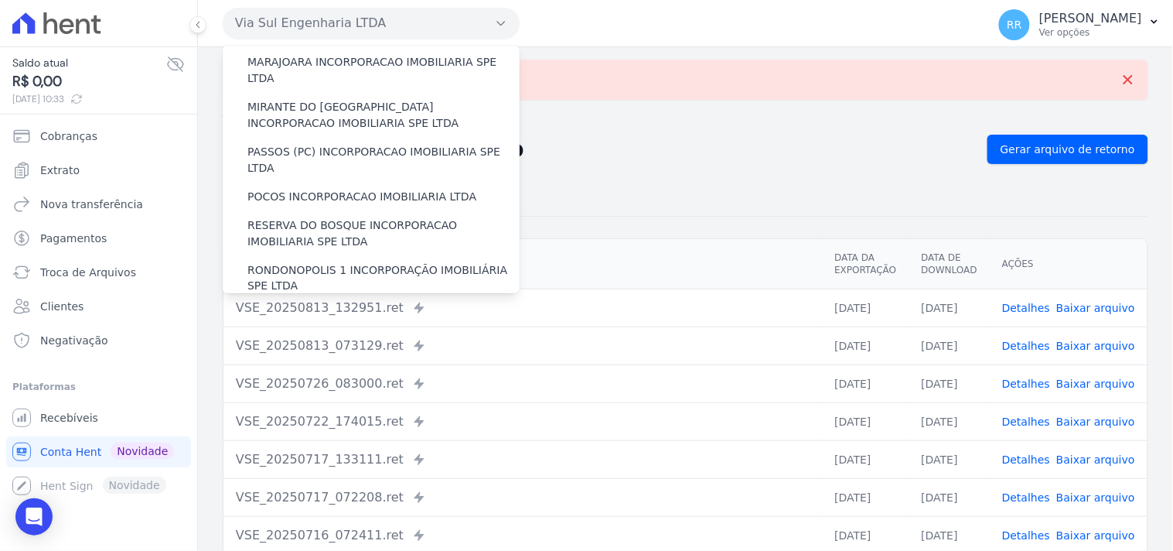
scroll to position [687, 0]
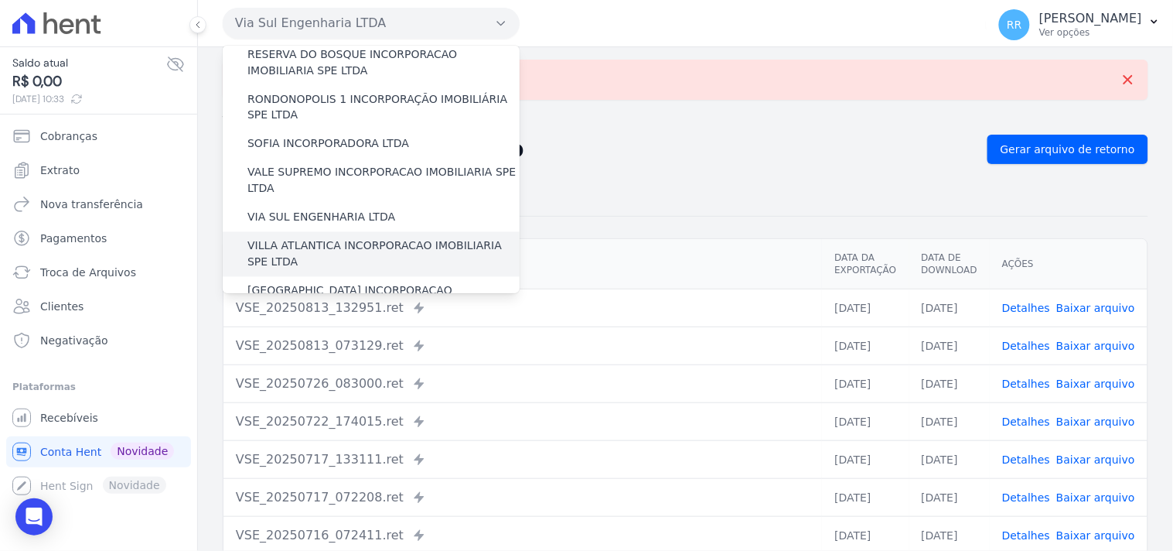
click at [342, 238] on label "VILLA ATLANTICA INCORPORACAO IMOBILIARIA SPE LTDA" at bounding box center [383, 254] width 272 height 32
click at [0, 0] on input "VILLA ATLANTICA INCORPORACAO IMOBILIARIA SPE LTDA" at bounding box center [0, 0] width 0 height 0
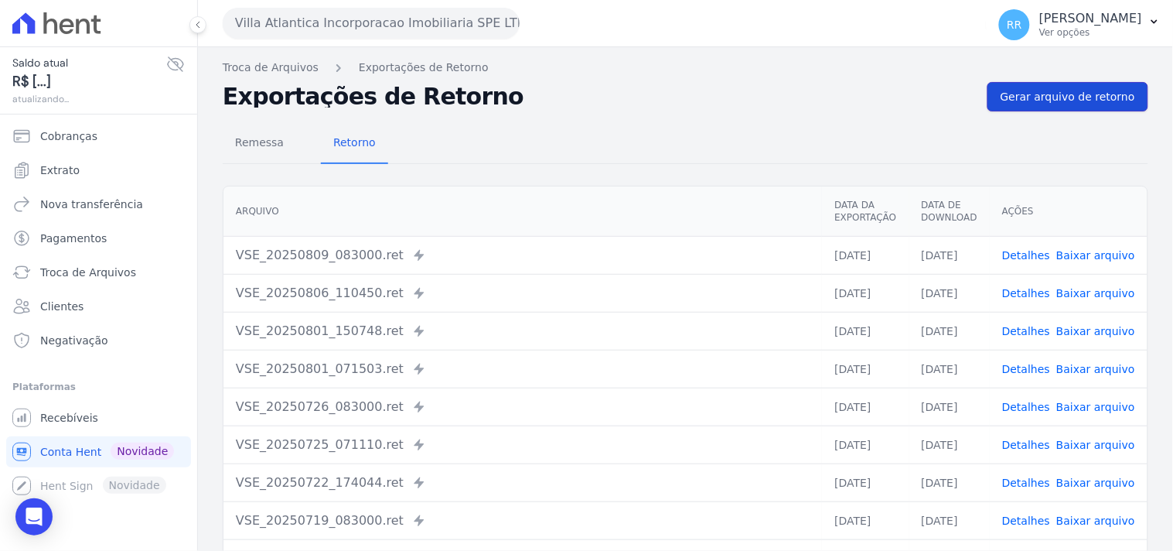
click at [1018, 89] on span "Gerar arquivo de retorno" at bounding box center [1068, 96] width 135 height 15
click at [1071, 89] on span "Gerar arquivo de retorno" at bounding box center [1068, 96] width 135 height 15
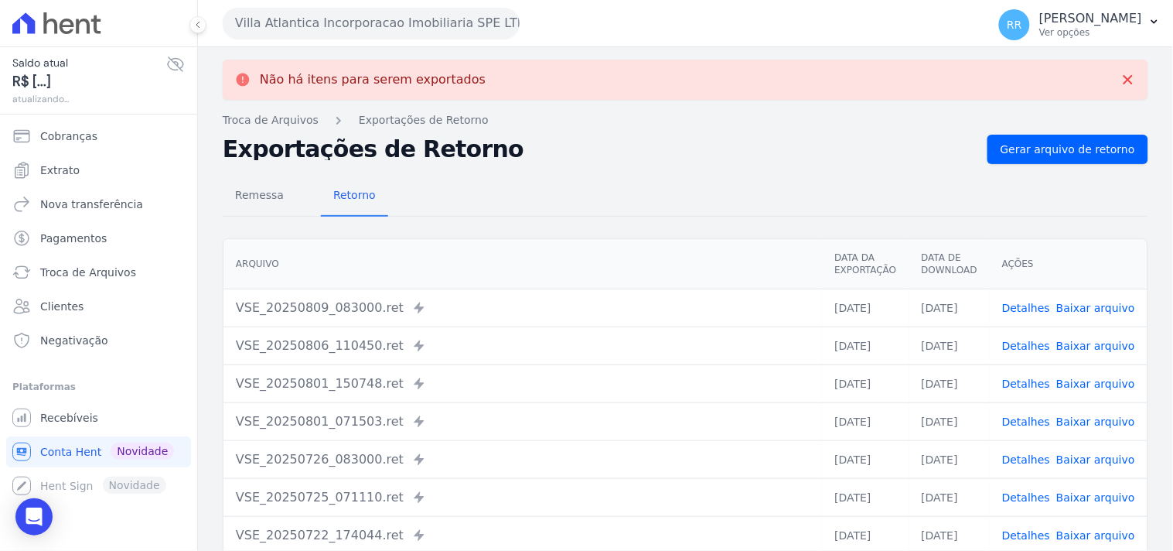
click at [407, 28] on button "Villa Atlantica Incorporacao Imobiliaria SPE LTDA" at bounding box center [371, 23] width 297 height 31
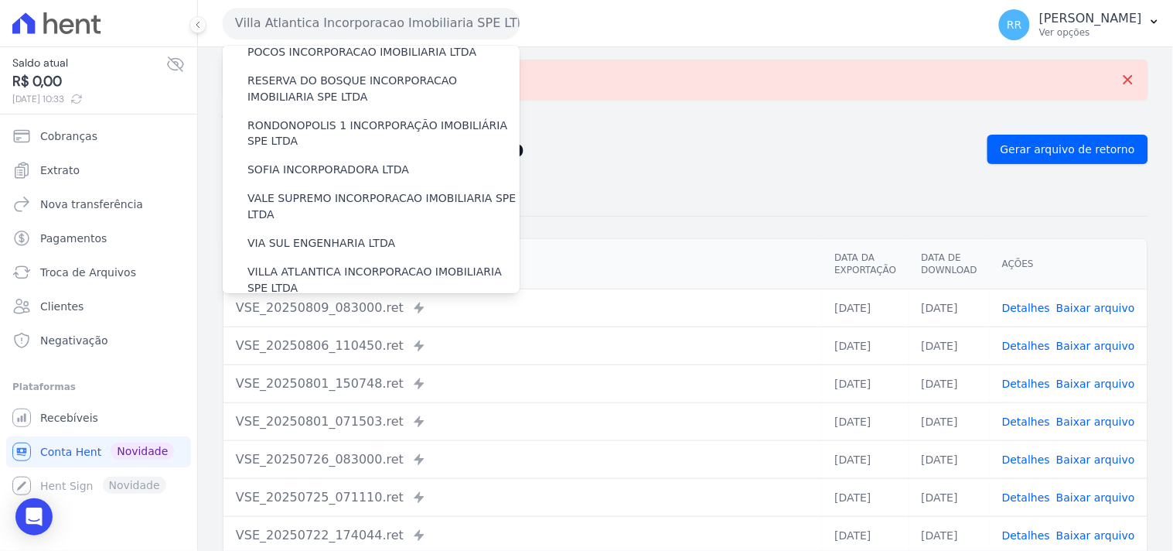
scroll to position [691, 0]
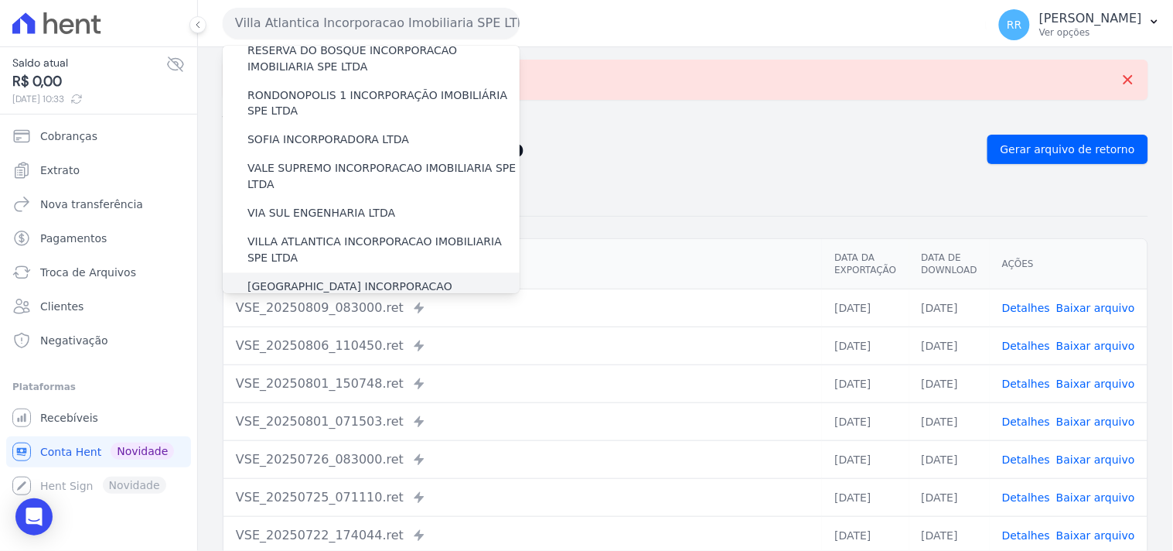
click at [308, 273] on div "[GEOGRAPHIC_DATA] INCORPORACAO IMOBILIARIA SPE LTDA" at bounding box center [371, 295] width 297 height 45
click at [319, 279] on label "[GEOGRAPHIC_DATA] INCORPORACAO IMOBILIARIA SPE LTDA" at bounding box center [383, 295] width 272 height 32
click at [0, 0] on input "[GEOGRAPHIC_DATA] INCORPORACAO IMOBILIARIA SPE LTDA" at bounding box center [0, 0] width 0 height 0
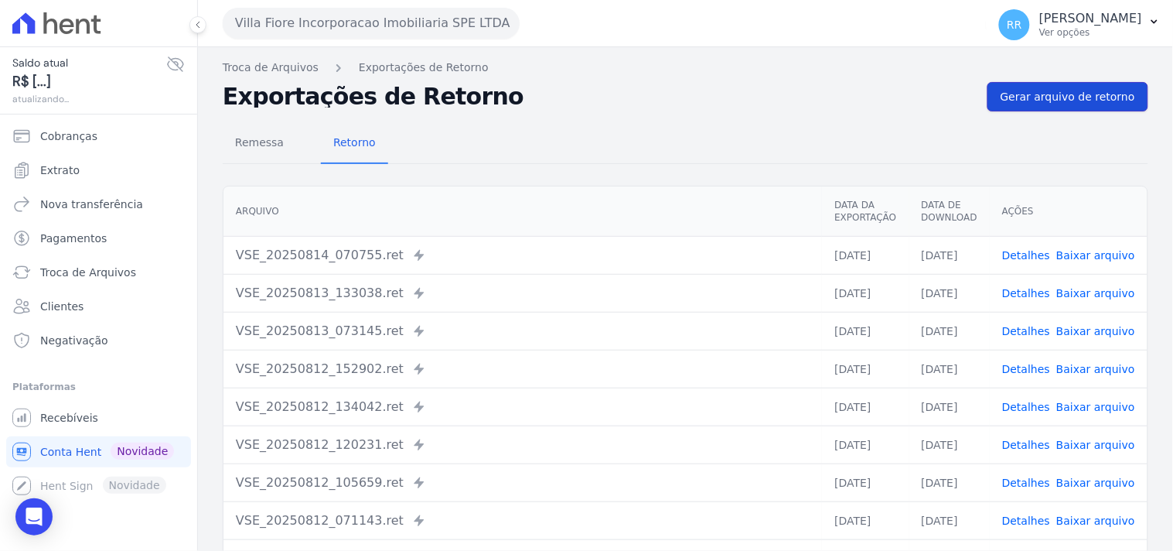
click at [1094, 107] on link "Gerar arquivo de retorno" at bounding box center [1068, 96] width 161 height 29
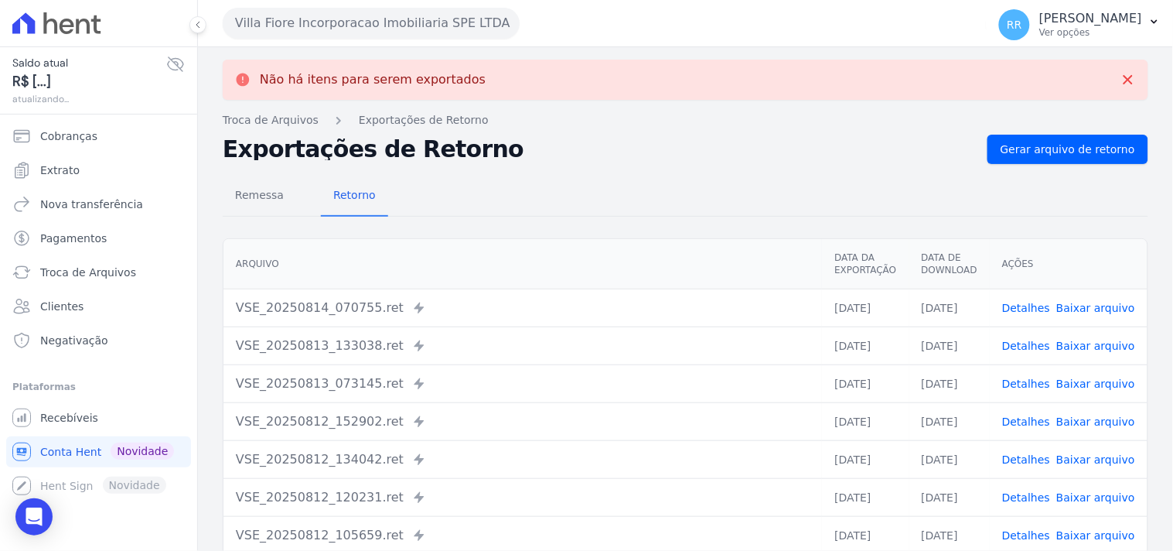
click at [493, 18] on button "Villa Fiore Incorporacao Imobiliaria SPE LTDA" at bounding box center [371, 23] width 297 height 31
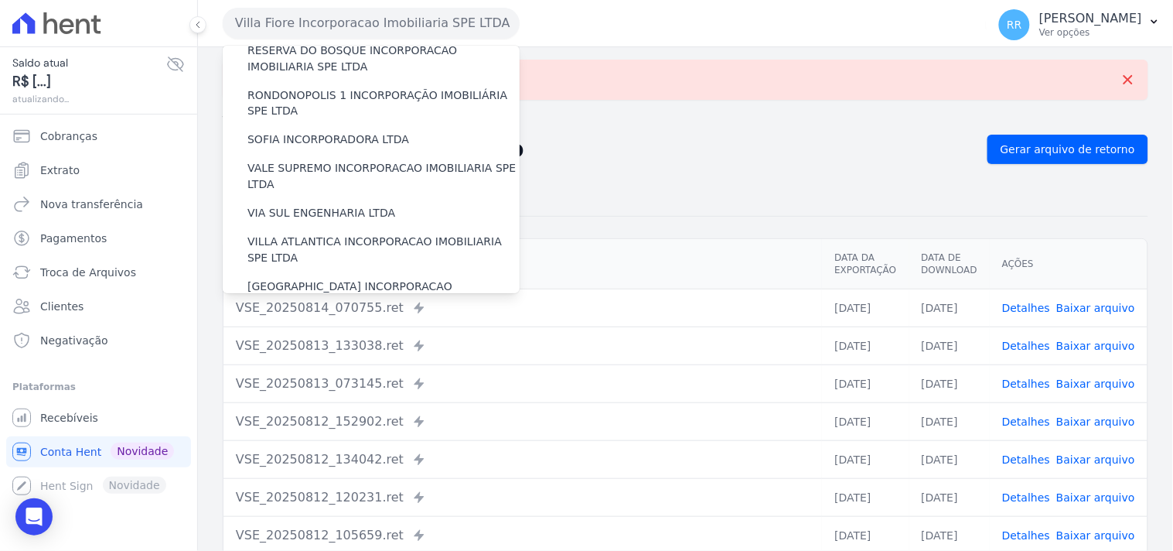
click at [300, 324] on label "VILLA TROPICAL INCORPORAÇÃO IMOBILIÁRIA SPE LTDA" at bounding box center [383, 340] width 272 height 32
click at [0, 0] on input "VILLA TROPICAL INCORPORAÇÃO IMOBILIÁRIA SPE LTDA" at bounding box center [0, 0] width 0 height 0
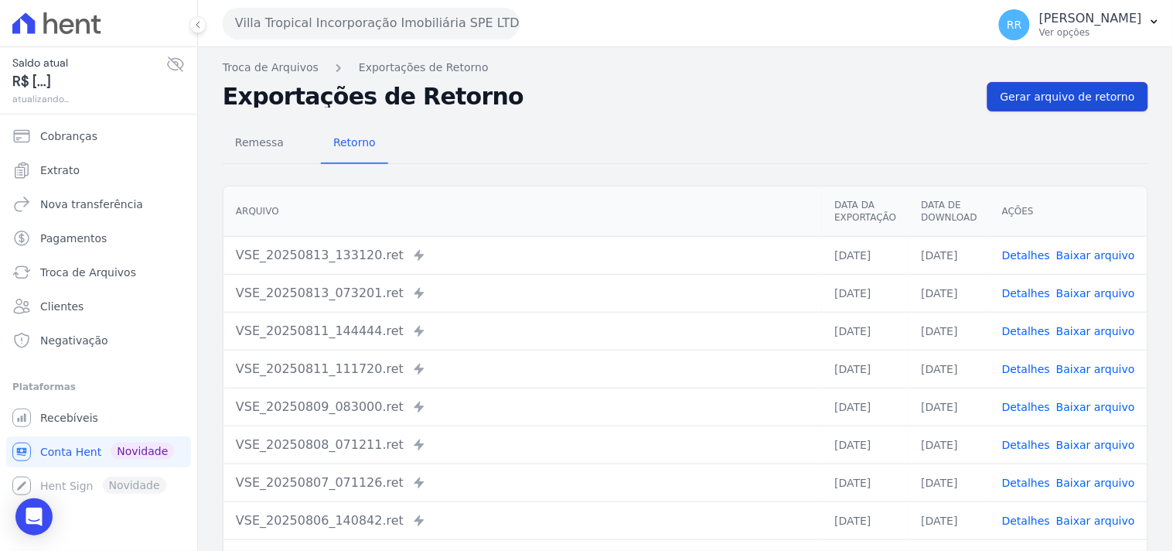
click at [1055, 104] on link "Gerar arquivo de retorno" at bounding box center [1068, 96] width 161 height 29
